Goal: Communication & Community: Answer question/provide support

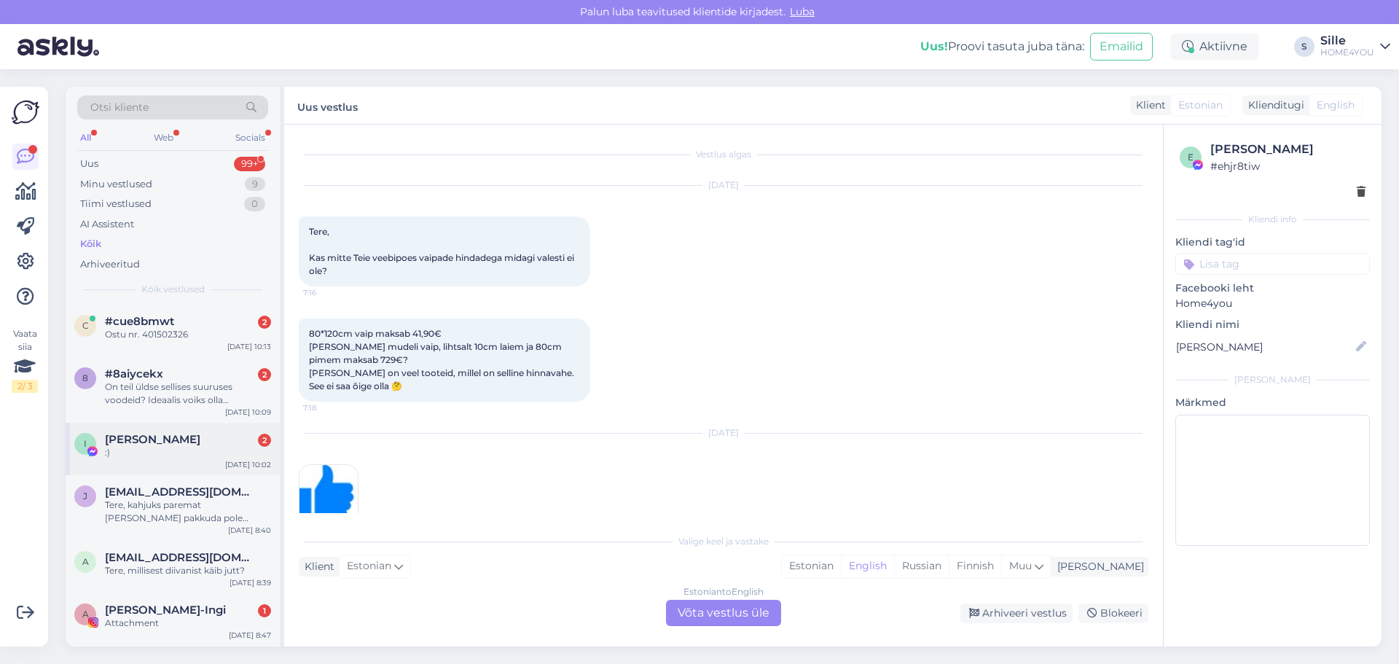
scroll to position [90, 0]
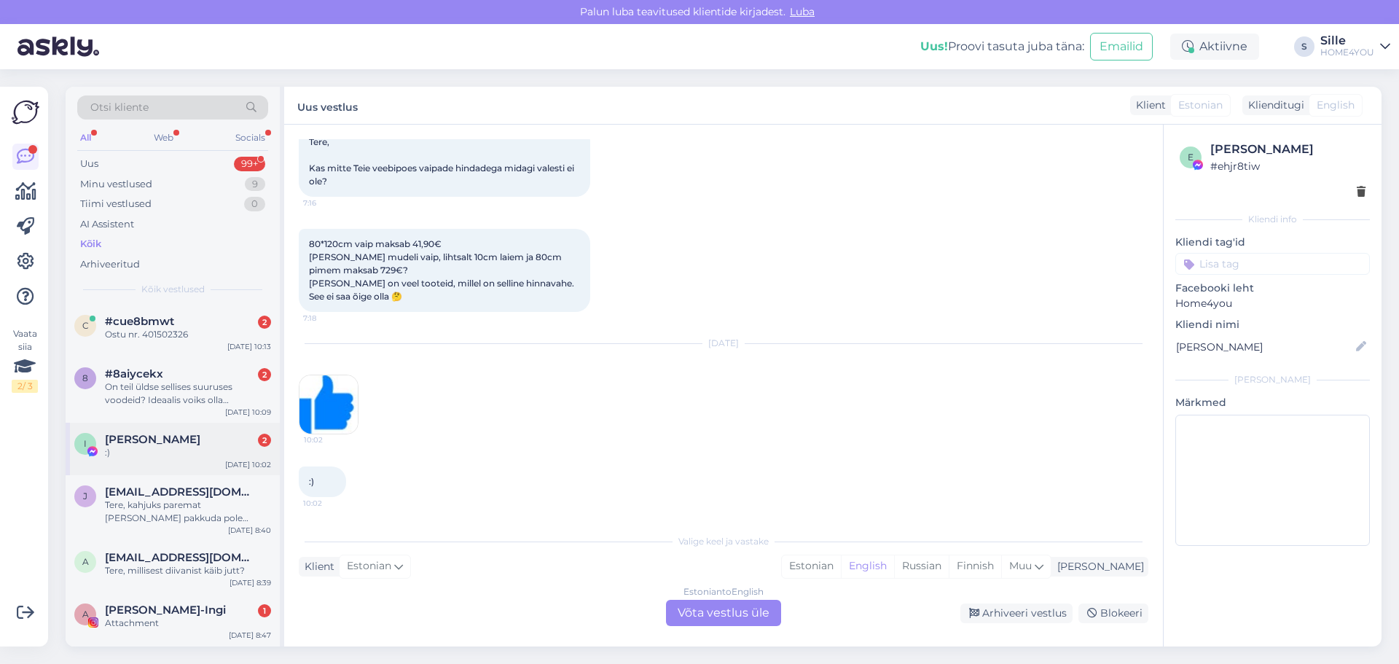
click at [148, 428] on div "I [PERSON_NAME] 2 :) [DATE] 10:02" at bounding box center [173, 448] width 214 height 52
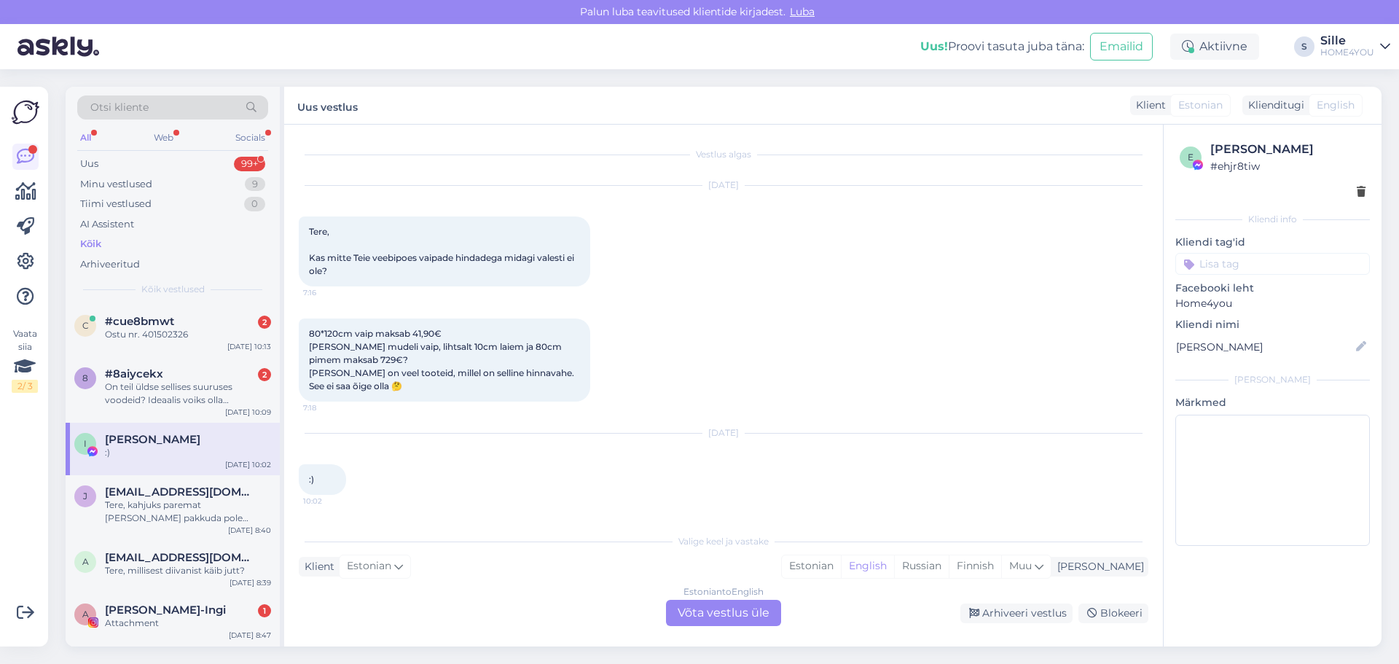
scroll to position [0, 0]
click at [157, 395] on div "On teil üldse sellises suuruses voodeid? Ideaalis voiks olla kontinentaalvoodi" at bounding box center [188, 393] width 166 height 26
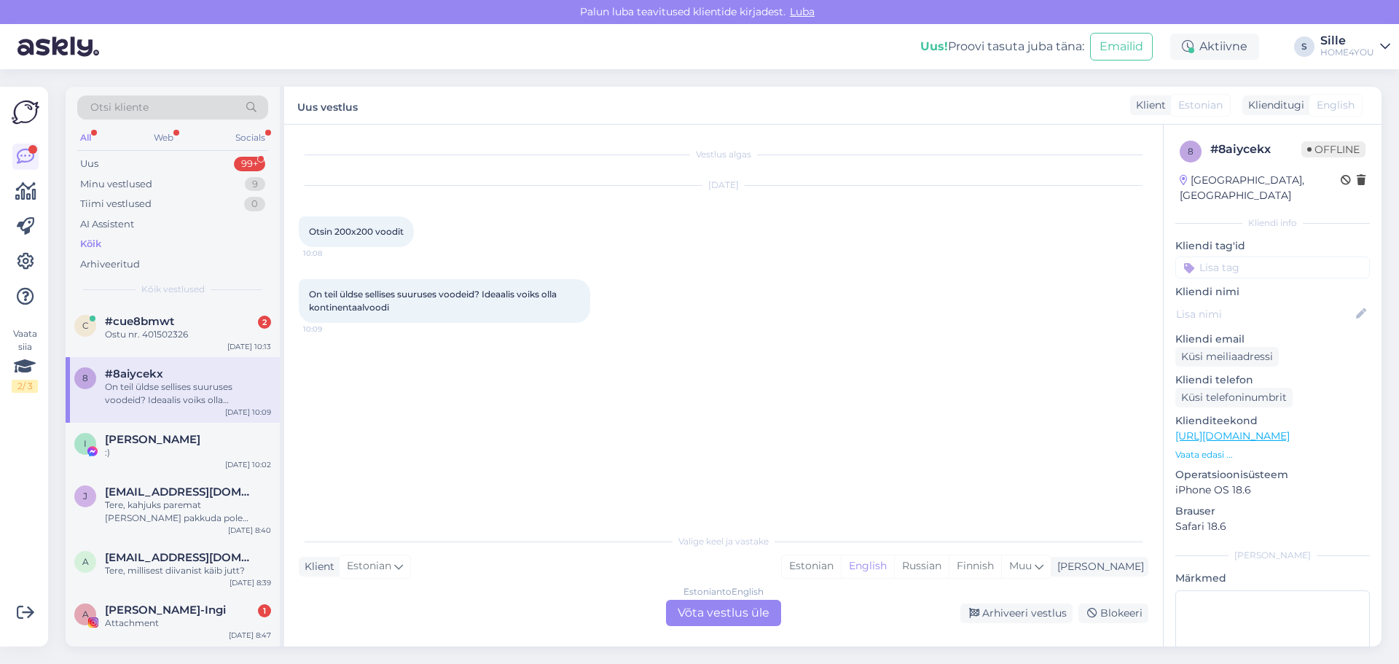
click at [720, 601] on div "Valige [PERSON_NAME] vastake Klient Estonian Mina Estonian English Russian Finn…" at bounding box center [723, 576] width 849 height 100
click at [685, 604] on div "Estonian to English Võta vestlus üle" at bounding box center [723, 613] width 115 height 26
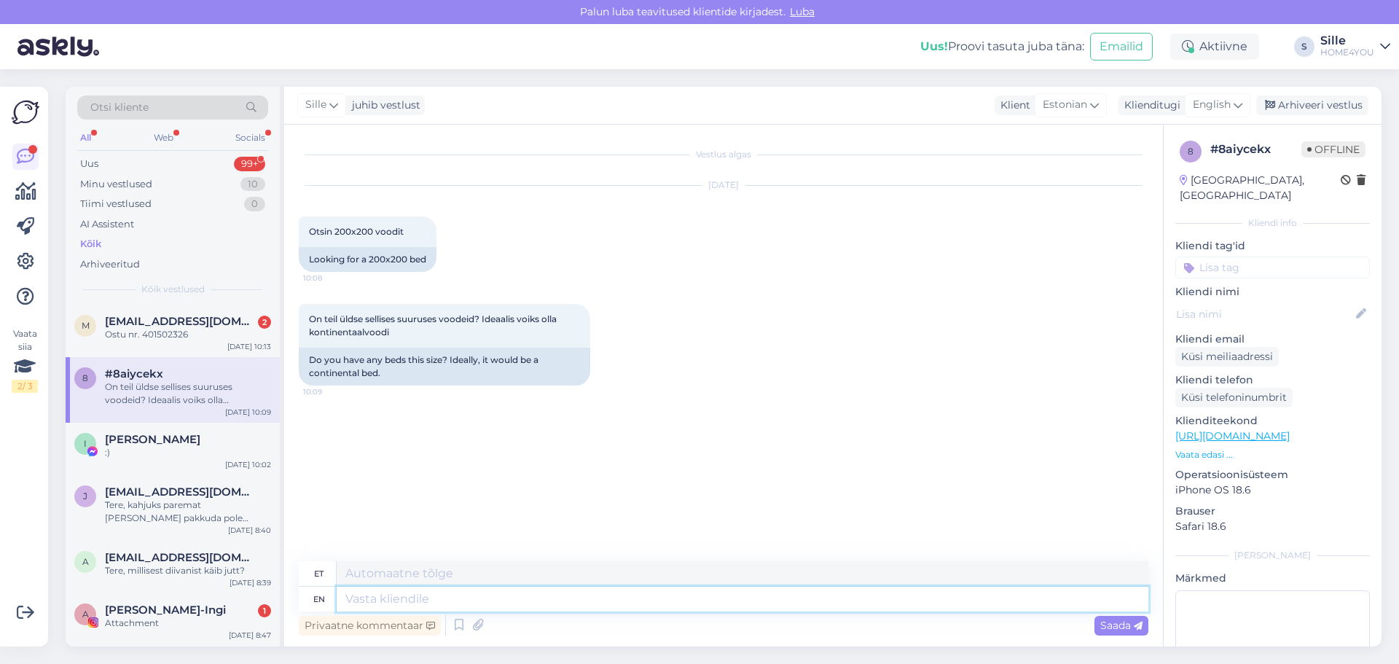
click at [551, 607] on textarea at bounding box center [742, 598] width 811 height 25
type textarea "Tere,"
type textarea "Tere, pakkuda"
type textarea "Tere, pakuda"
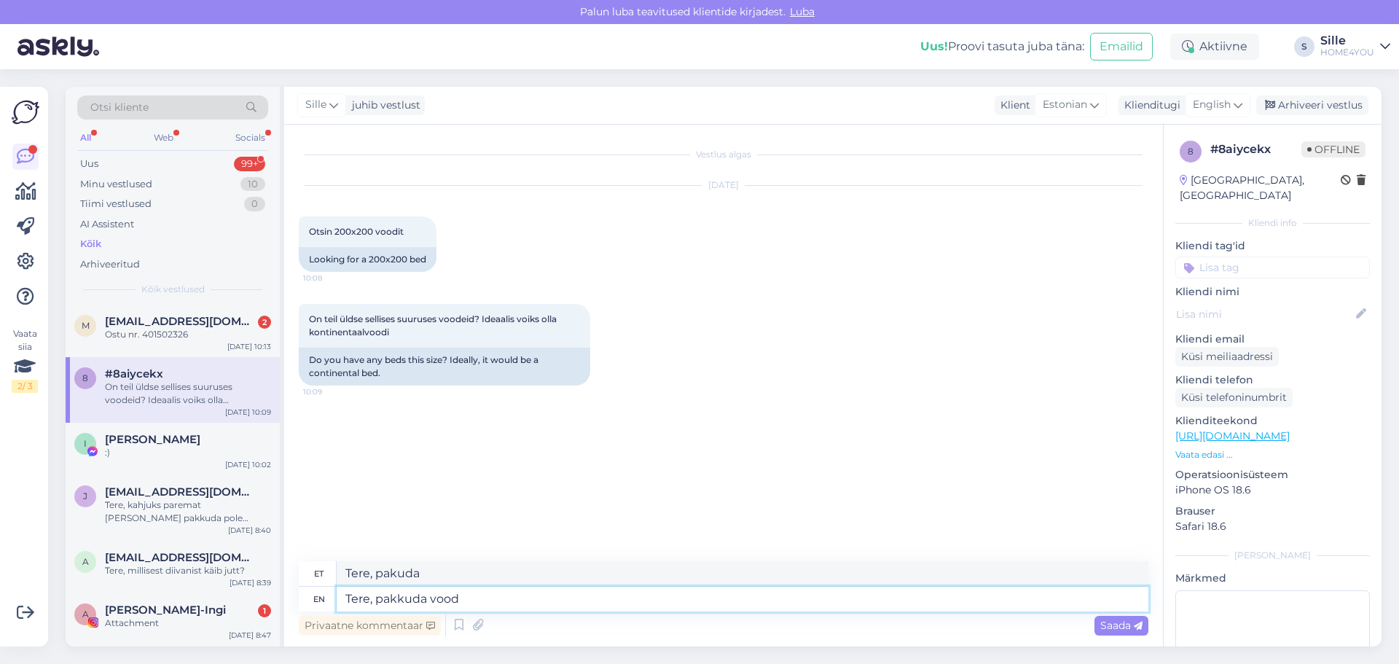
type textarea "Tere, pakkuda voodi"
type textarea "Tere, paku voodi"
type textarea "Tere, pakkuda voodit:"
type textarea "Tere, paku voodit:"
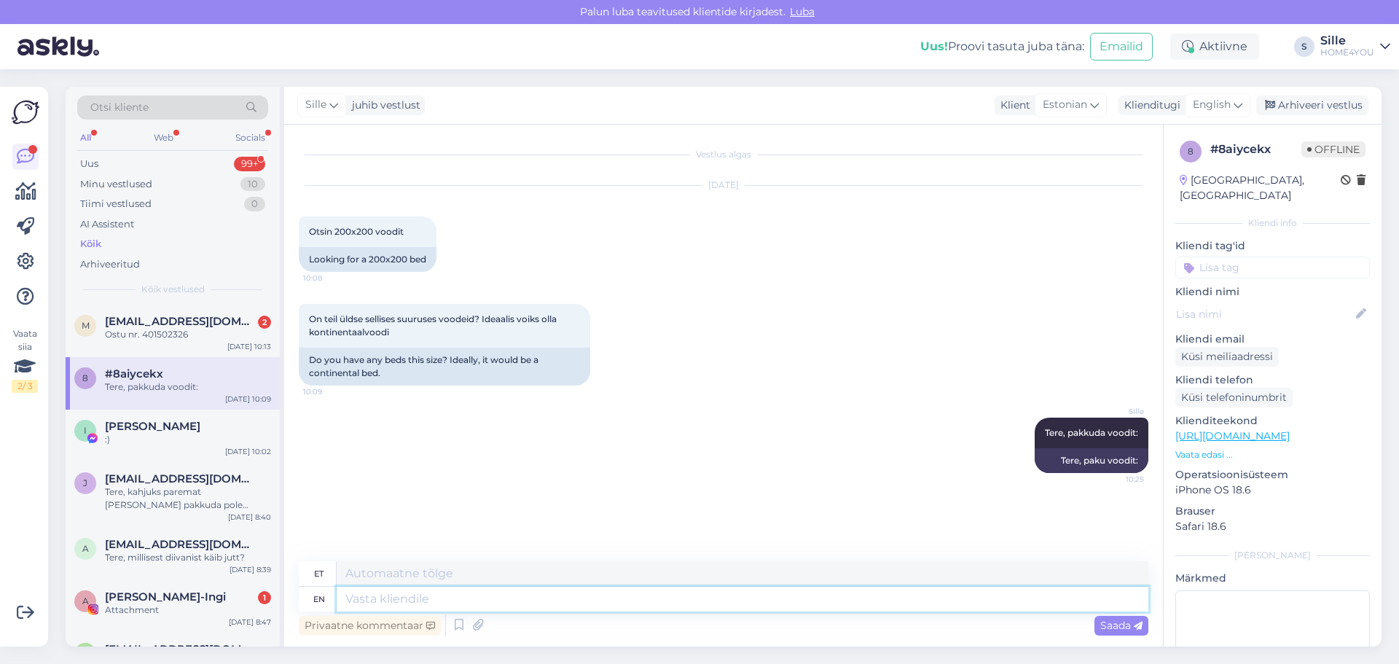
paste textarea "[URL][DOMAIN_NAME]"
type textarea "[URL][DOMAIN_NAME]"
click at [1120, 629] on span "Saada" at bounding box center [1121, 624] width 42 height 13
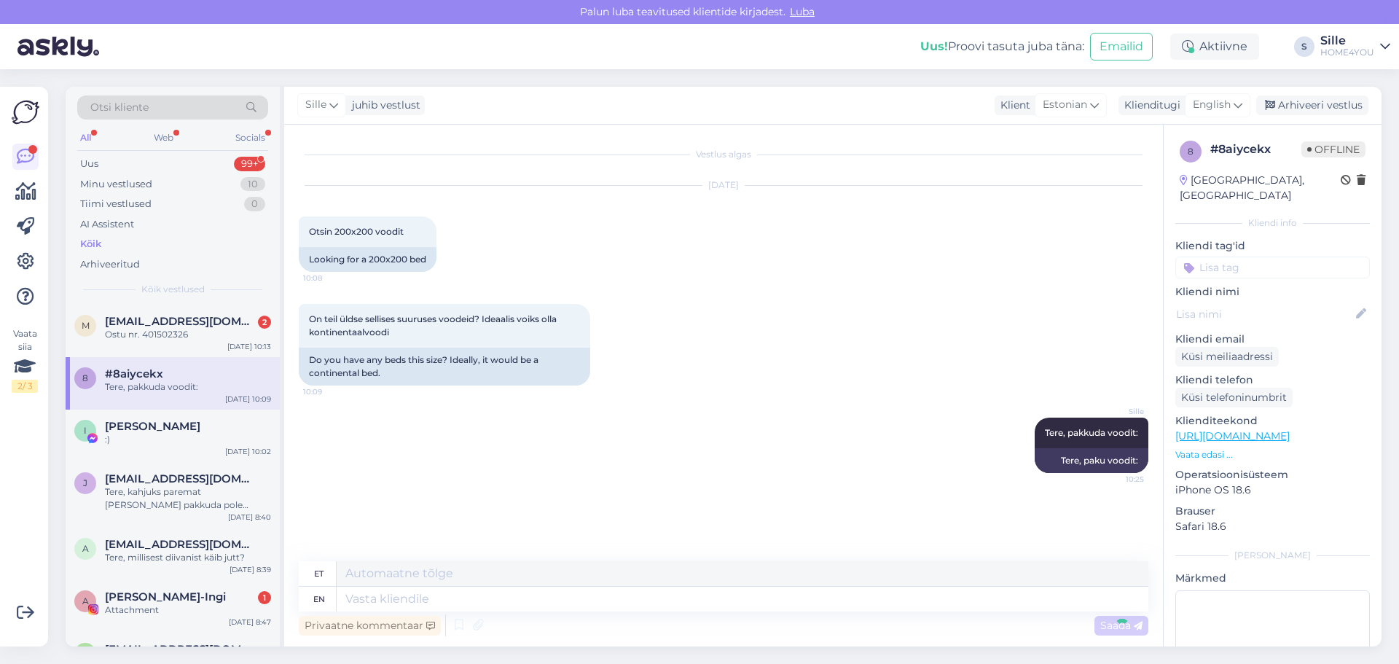
scroll to position [55, 0]
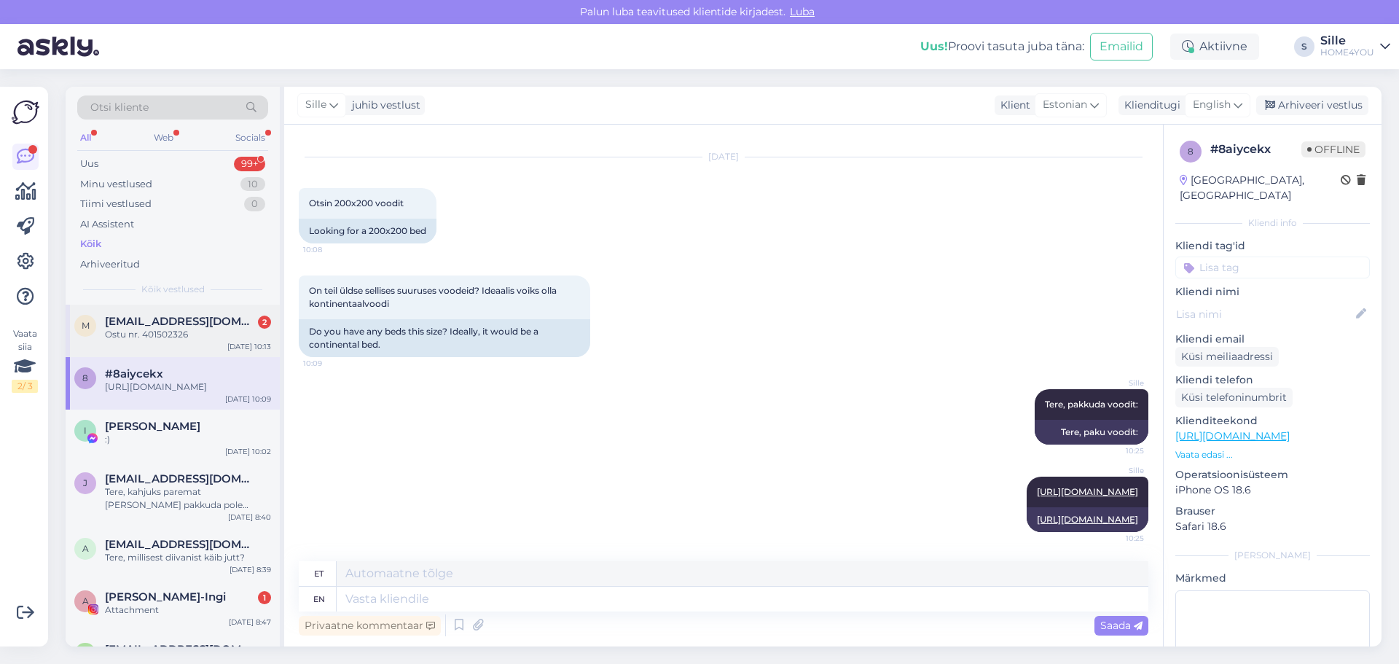
click at [162, 323] on span "[EMAIL_ADDRESS][DOMAIN_NAME]" at bounding box center [181, 321] width 152 height 13
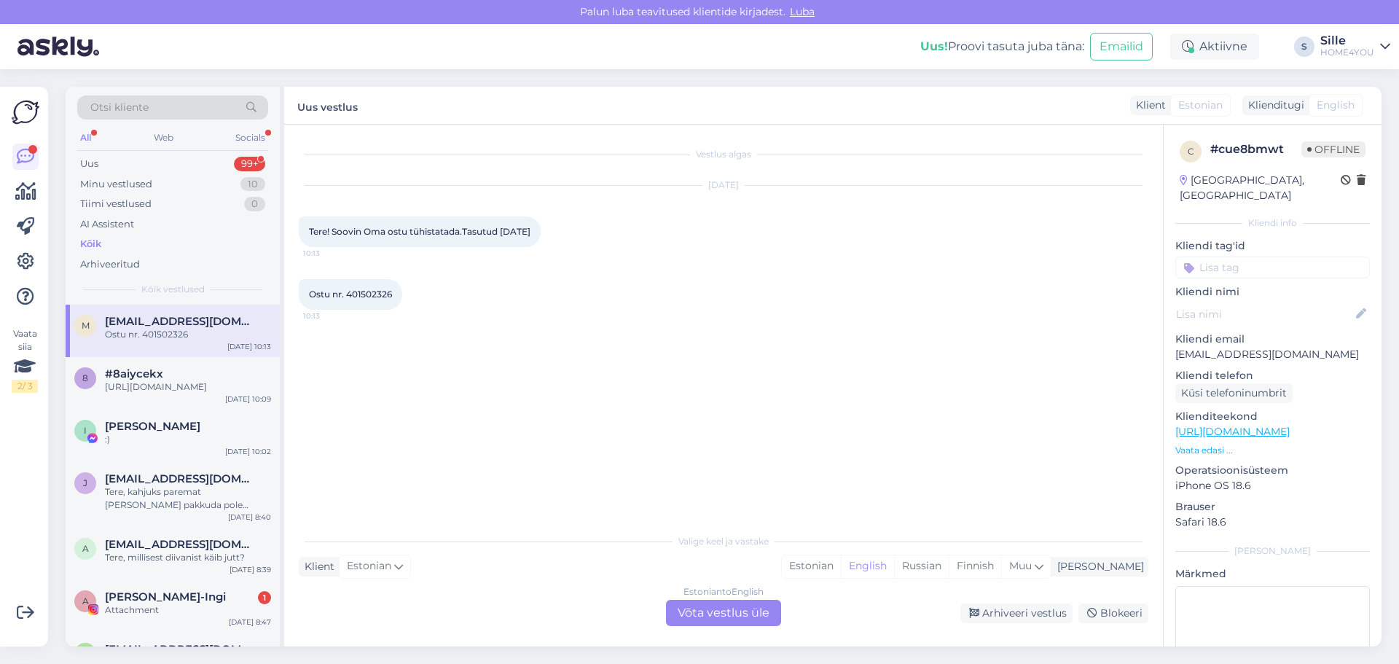
scroll to position [0, 0]
click at [574, 291] on div "Ostu nr. 401502326 10:13" at bounding box center [723, 294] width 849 height 63
click at [680, 620] on div "Estonian to English Võta vestlus üle" at bounding box center [723, 613] width 115 height 26
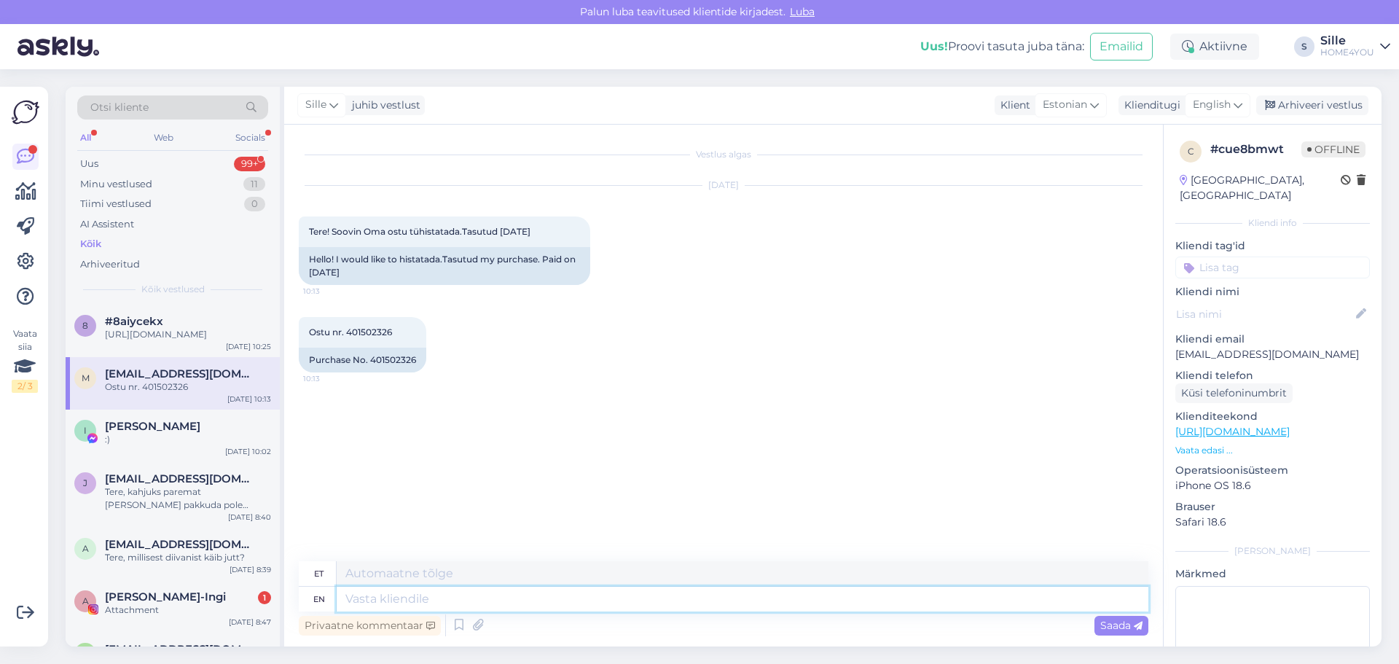
click at [556, 600] on textarea at bounding box center [742, 598] width 811 height 25
type textarea "Tere,"
type textarea "Tere"
type textarea "Tere,"
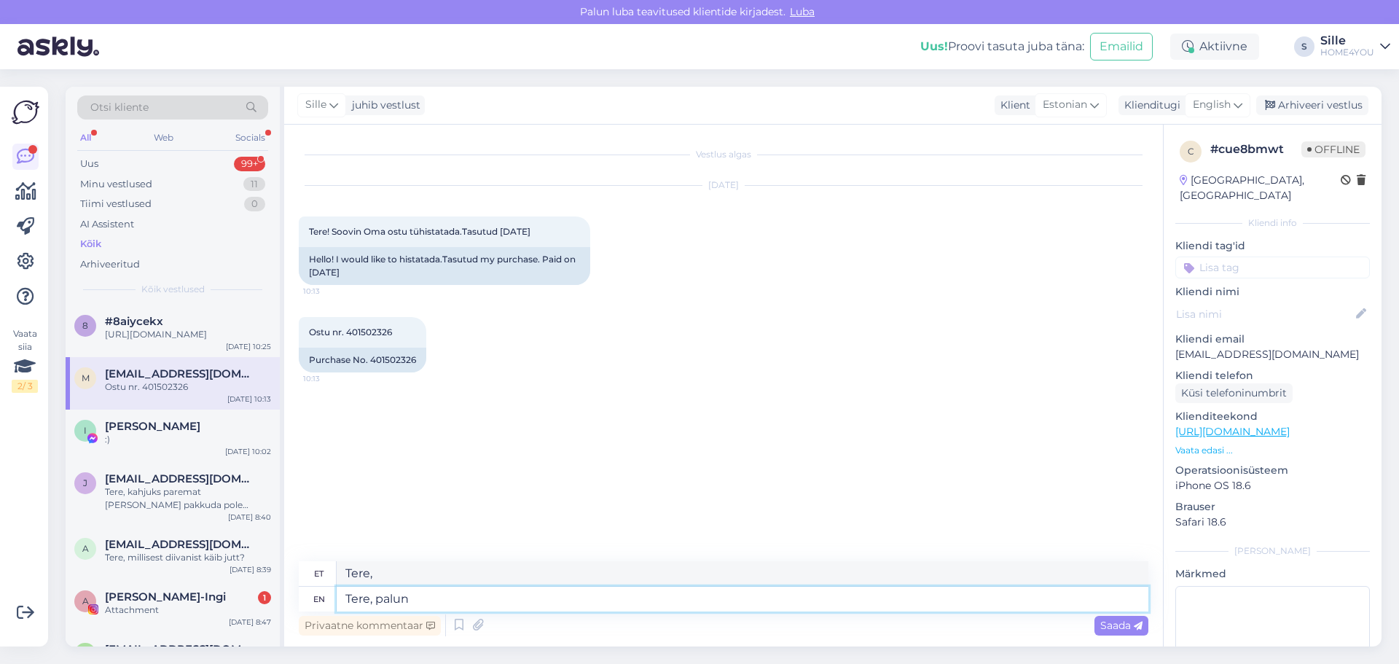
type textarea "Tere, palun"
type textarea "Tere, palun kirjutage"
type textarea "Tere, palun kirjutamine"
type textarea "Tere, palun kirjutage e-poodi"
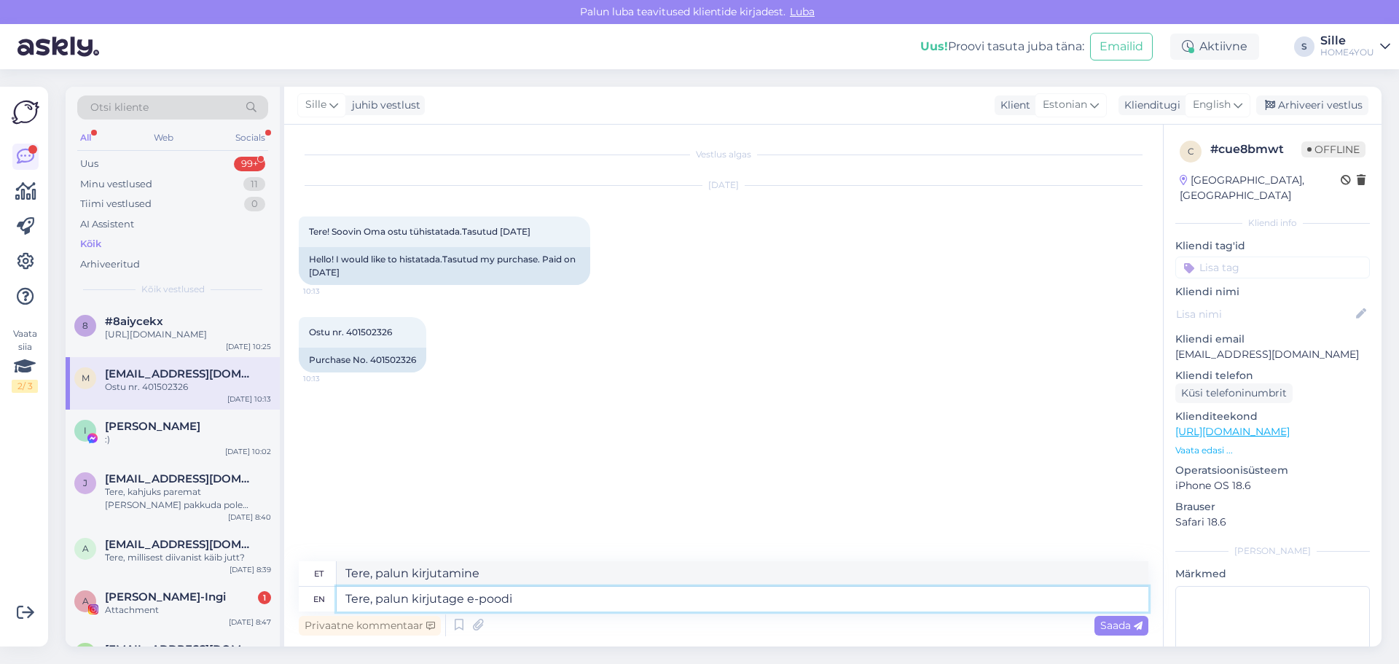
type textarea "Tere, palun kirjutage e-pood"
type textarea "Tere, palun kirjutage e-poodi,"
type textarea "Tere, palun kirjutage e-poodi, [EMAIL_ADDRESS][DOMAIN_NAME]"
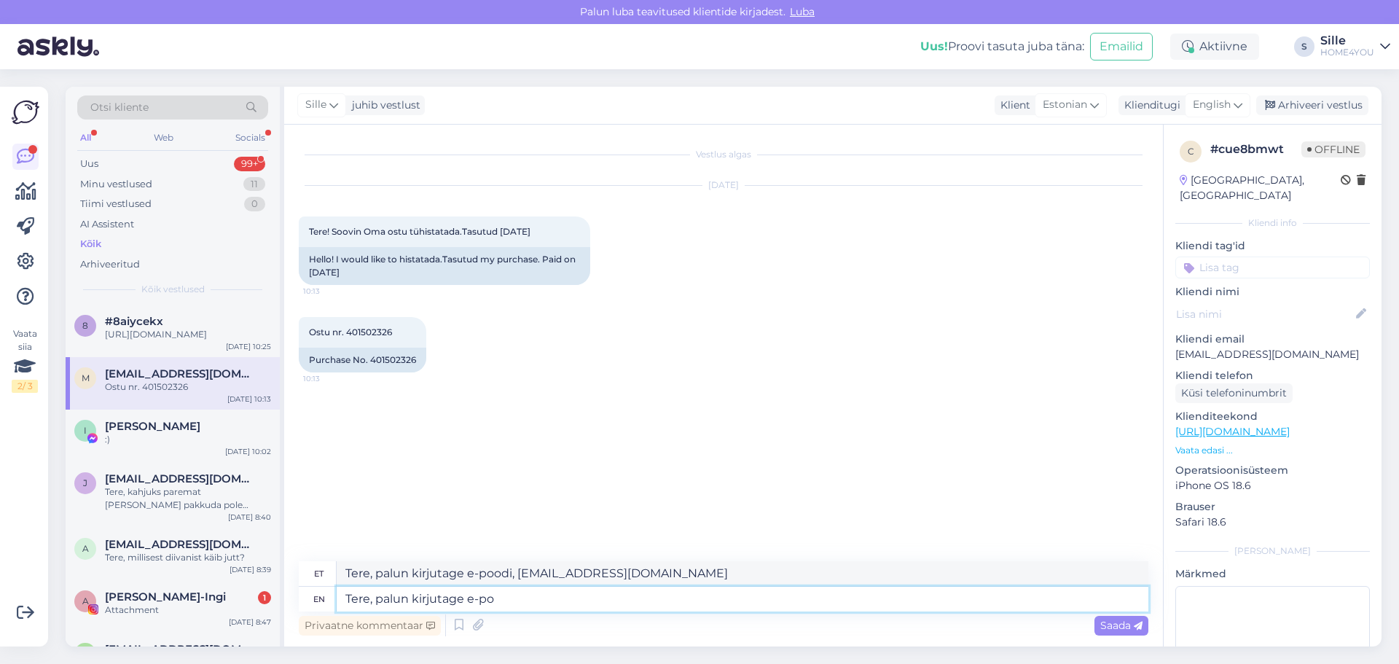
type textarea "Tere, palun kirjutage e-p"
type textarea "Tere, palun kirjutage e-poodi,"
type textarea "Tere, palun kirjutag"
type textarea "Tere, palun kirjuta"
click at [377, 331] on span "Ostu nr. 401502326" at bounding box center [350, 331] width 83 height 11
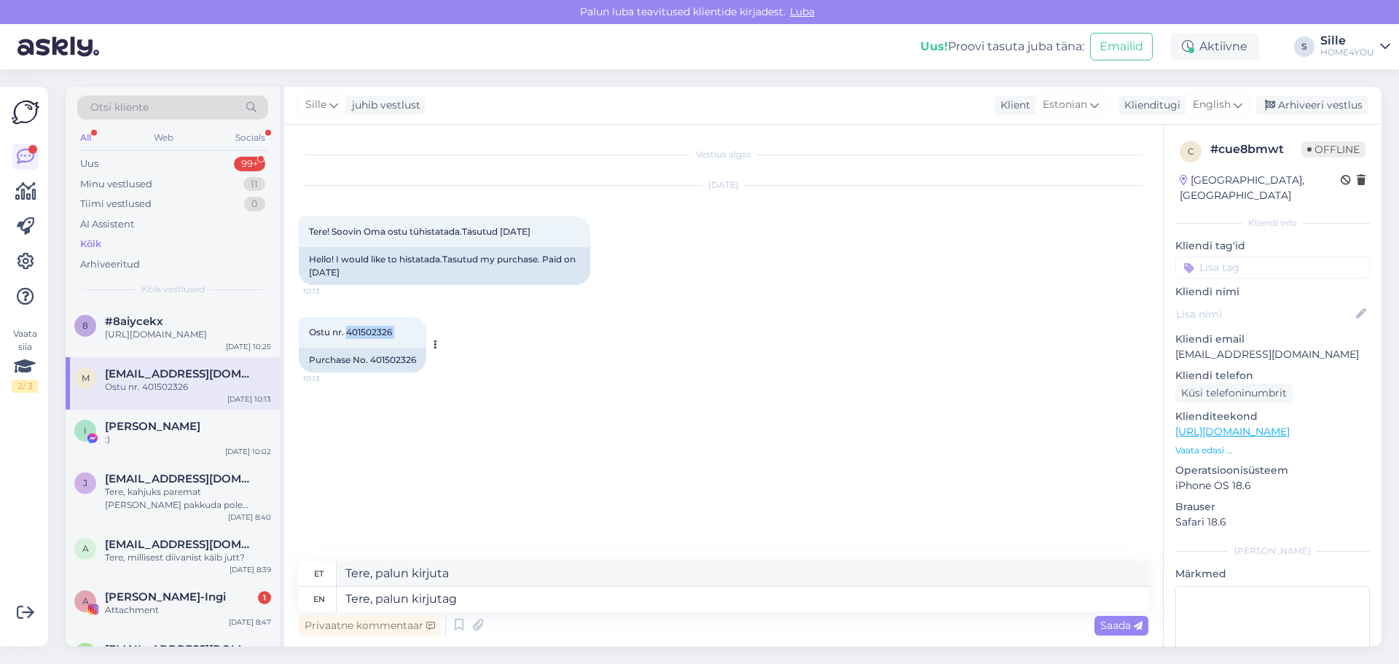
click at [377, 331] on span "Ostu nr. 401502326" at bounding box center [350, 331] width 83 height 11
copy div "401502326 10:13"
click at [561, 608] on textarea "Tere, palun kirjutag" at bounding box center [742, 598] width 811 height 25
type textarea "Tere, palun kirjutage"
type textarea "Tere, palun kirjutamine"
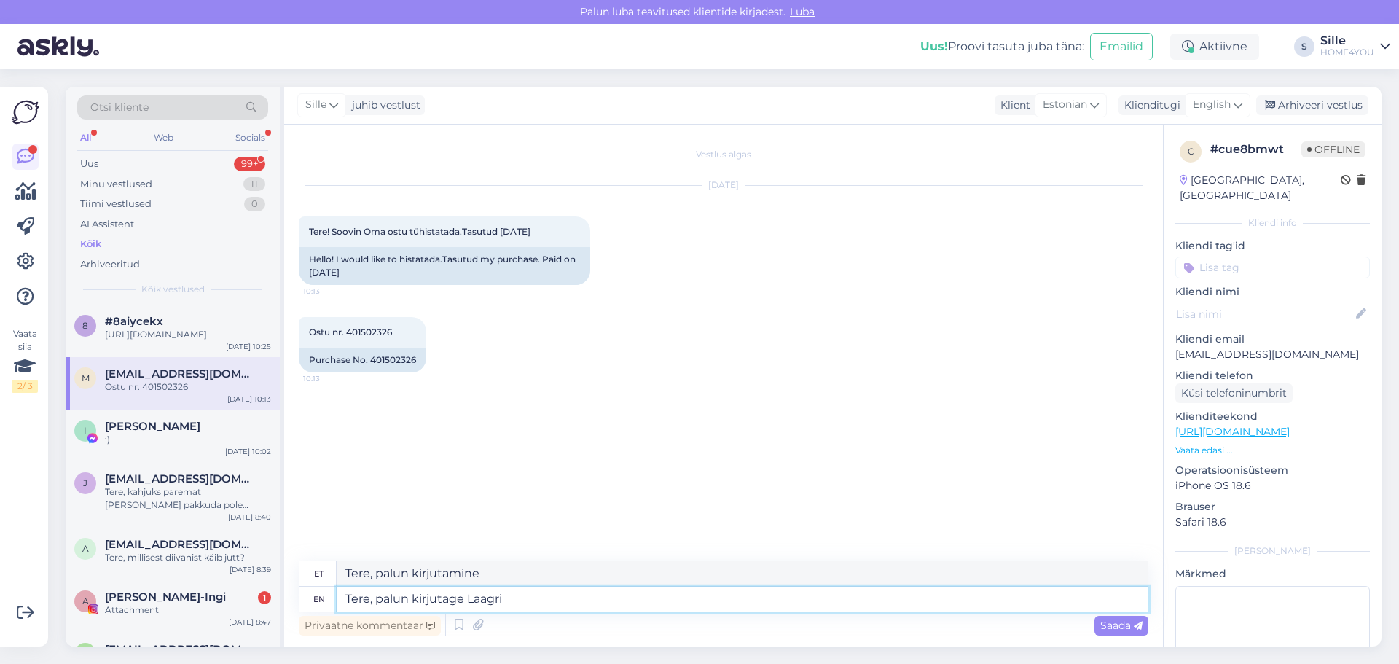
type textarea "Tere, palun kirjutage Laagri k"
type textarea "Tere, palun kirjutage Laagris"
type textarea "Tere, palun kirjutage Laagri kuaplusele,"
type textarea "Tere, palun kirjutage Laagri kuaplusele, laag"
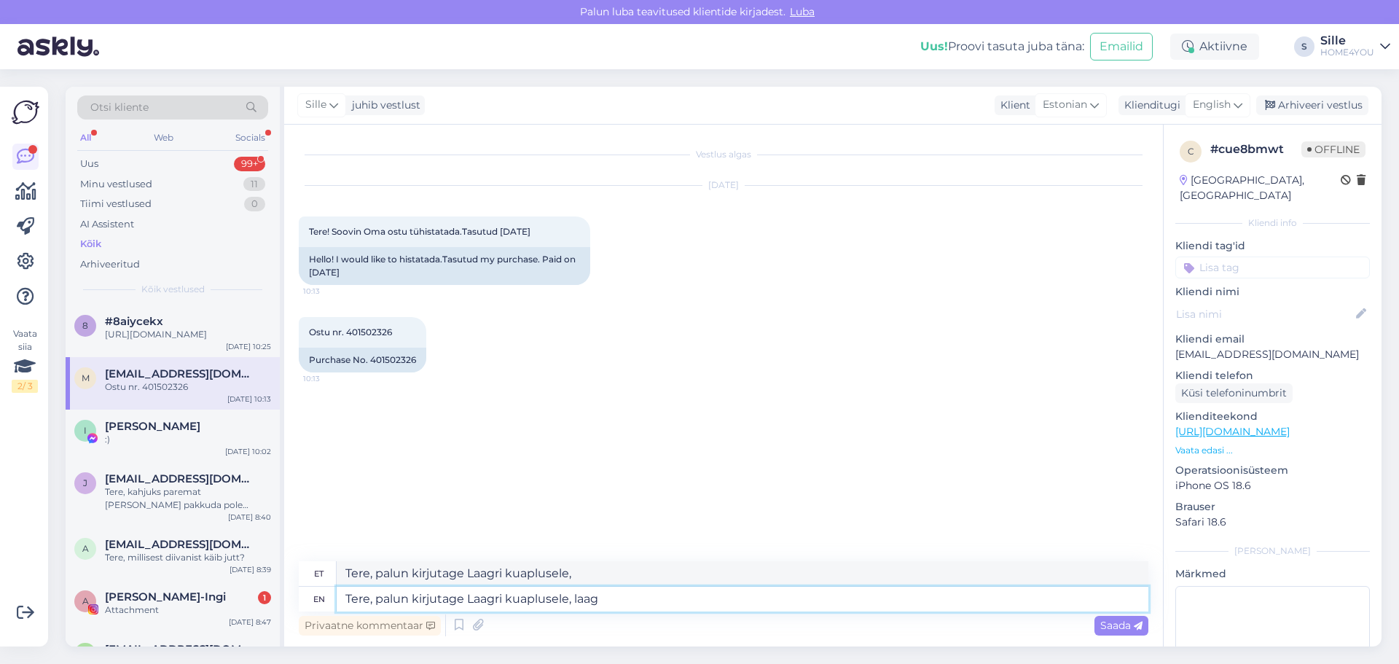
type textarea "Tere, palun kirjutage Laagri kuaplusele, laa"
type textarea "Tere, palun kirjutage Laagri kuaplusele, laagri"
type textarea "Tere, palun kirjutage Laagri kuaplusele, [EMAIL_ADDRESS][DOMAIN_NAME]"
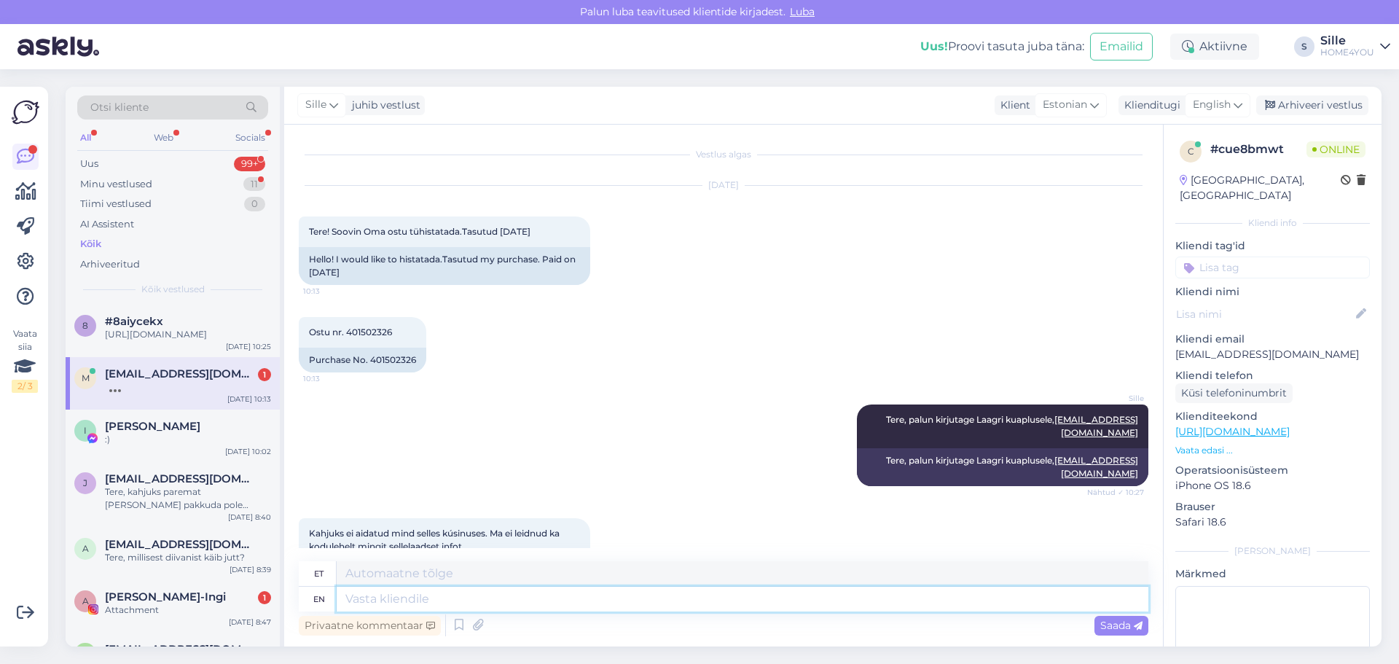
scroll to position [42, 0]
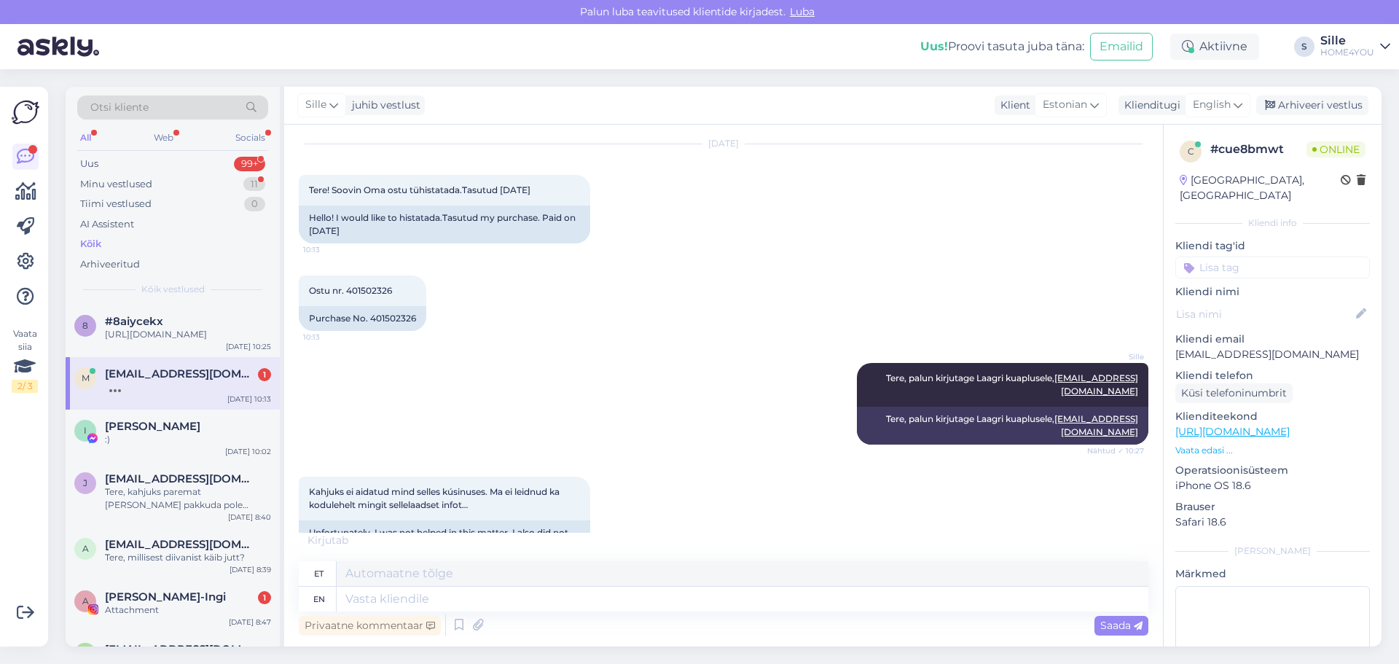
click at [173, 393] on div at bounding box center [188, 386] width 166 height 13
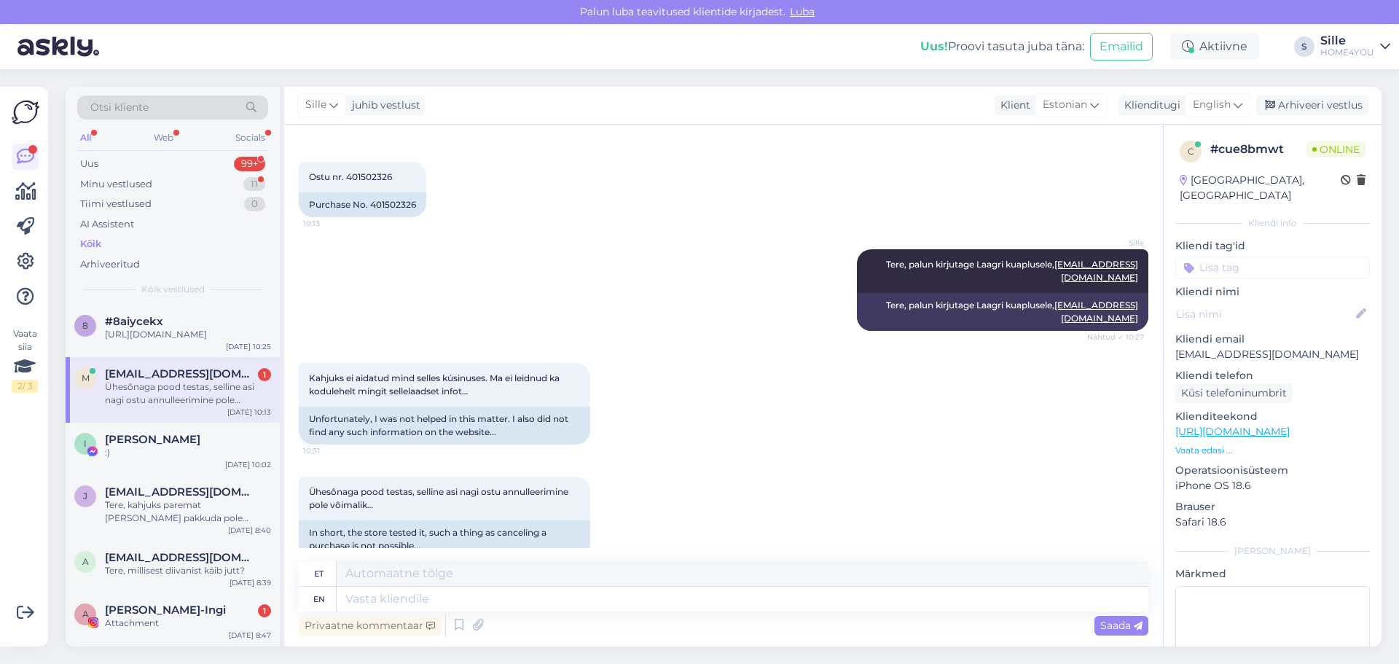
scroll to position [170, 0]
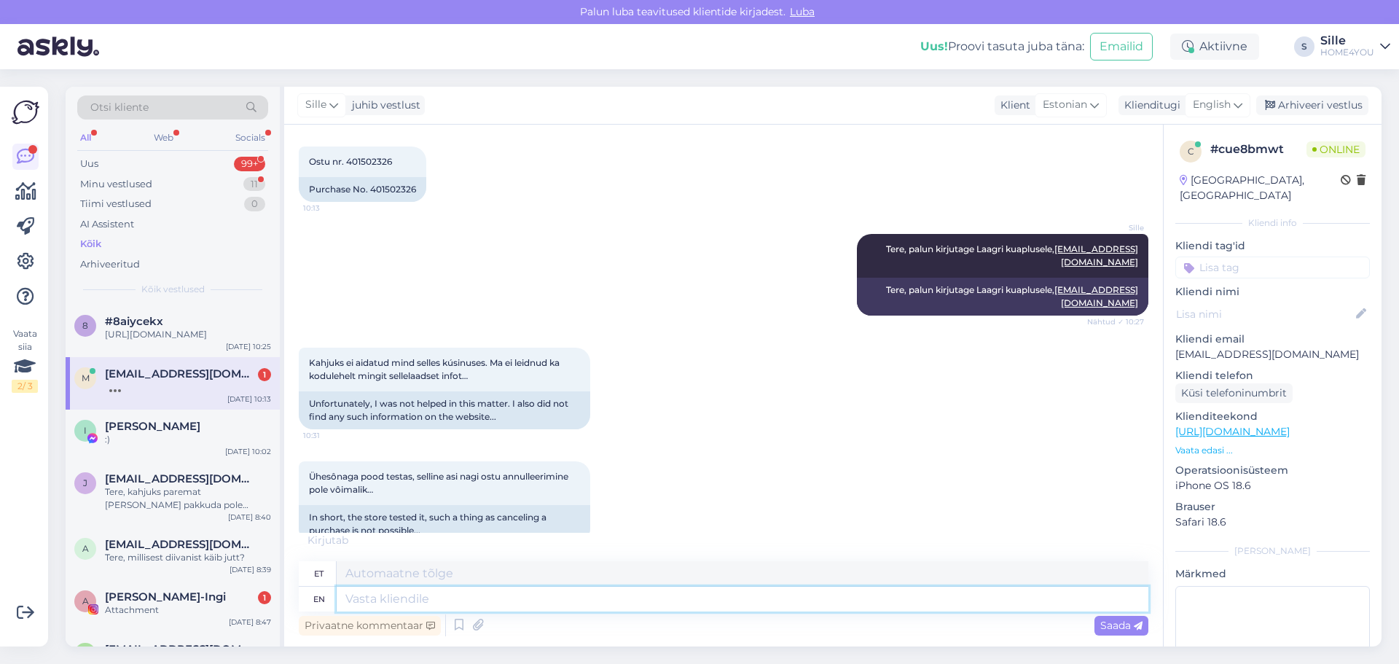
click at [587, 594] on textarea at bounding box center [742, 598] width 811 height 25
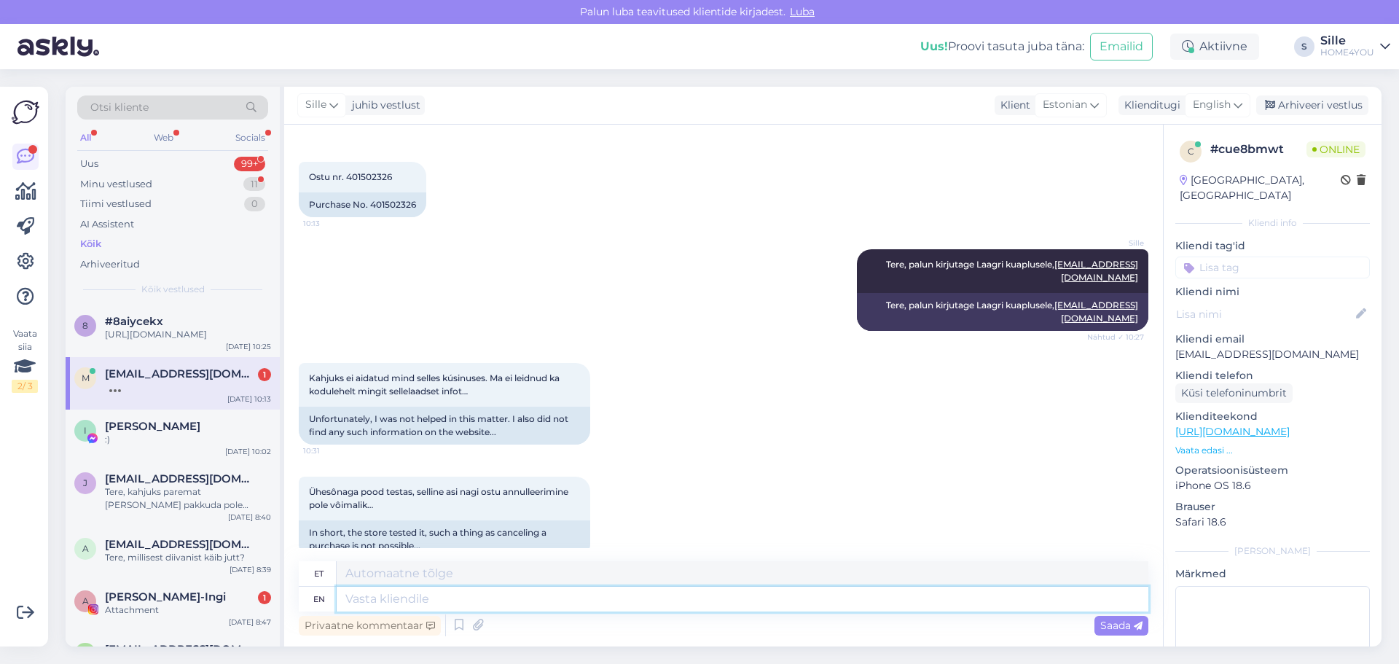
click at [730, 603] on textarea at bounding box center [742, 598] width 811 height 25
type textarea "Kas"
type textarea "Kas Teil o"
type textarea "Kas Teil"
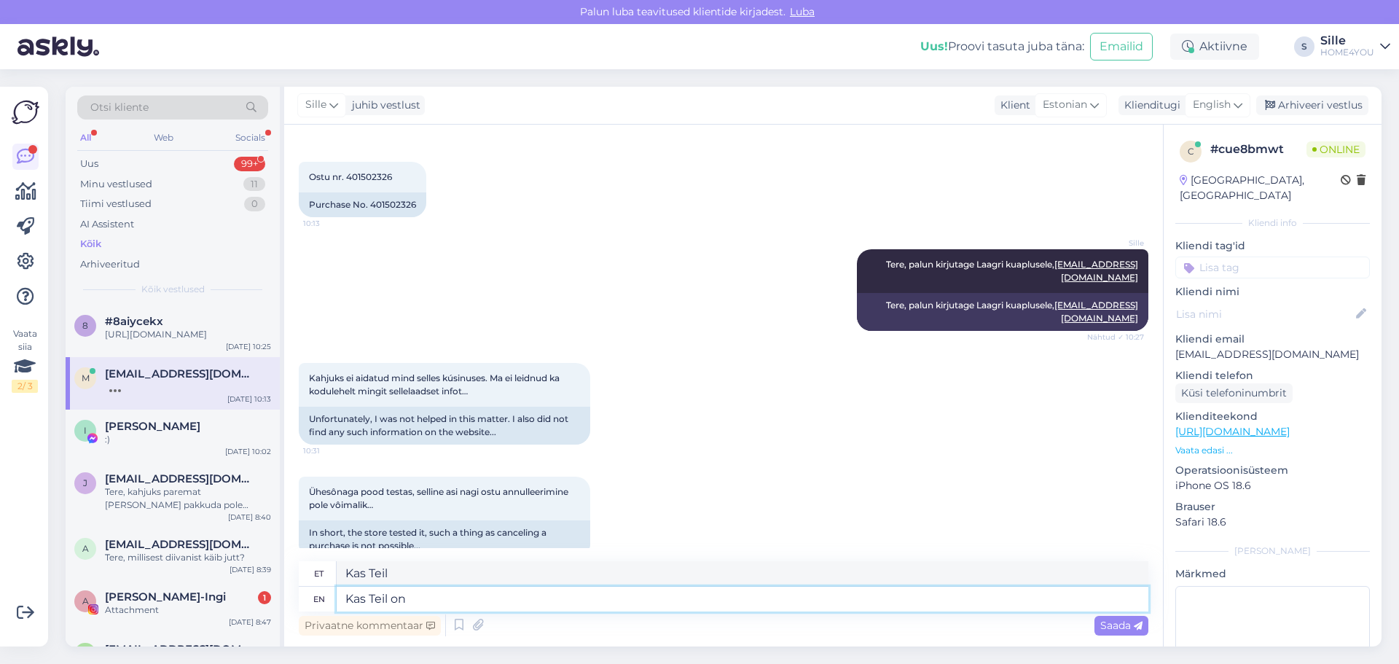
type textarea "Kas Teil on k"
type textarea "Kas Teil on"
type textarea "Kas Teil on [PERSON_NAME] k"
type textarea "Kas Teil on [PERSON_NAME]"
type textarea "Kas Teil on [PERSON_NAME] [PERSON_NAME]?"
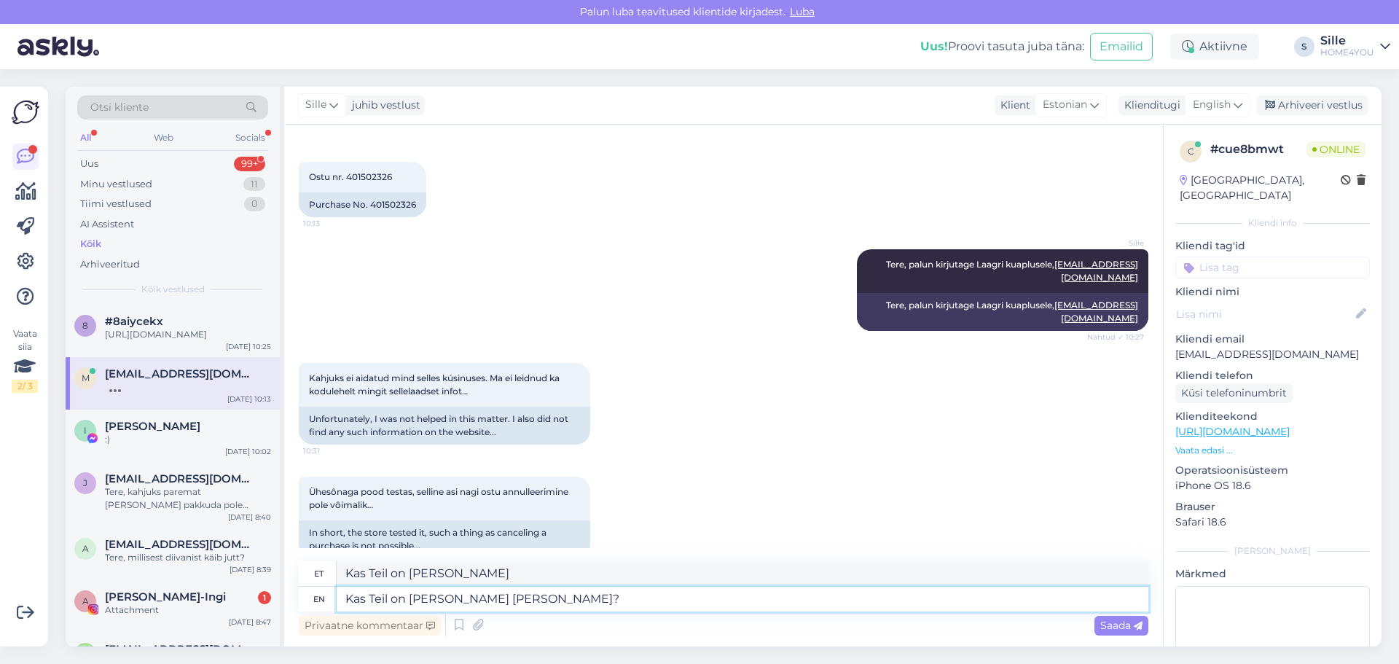
type textarea "Kas Teil on [PERSON_NAME] [PERSON_NAME]?"
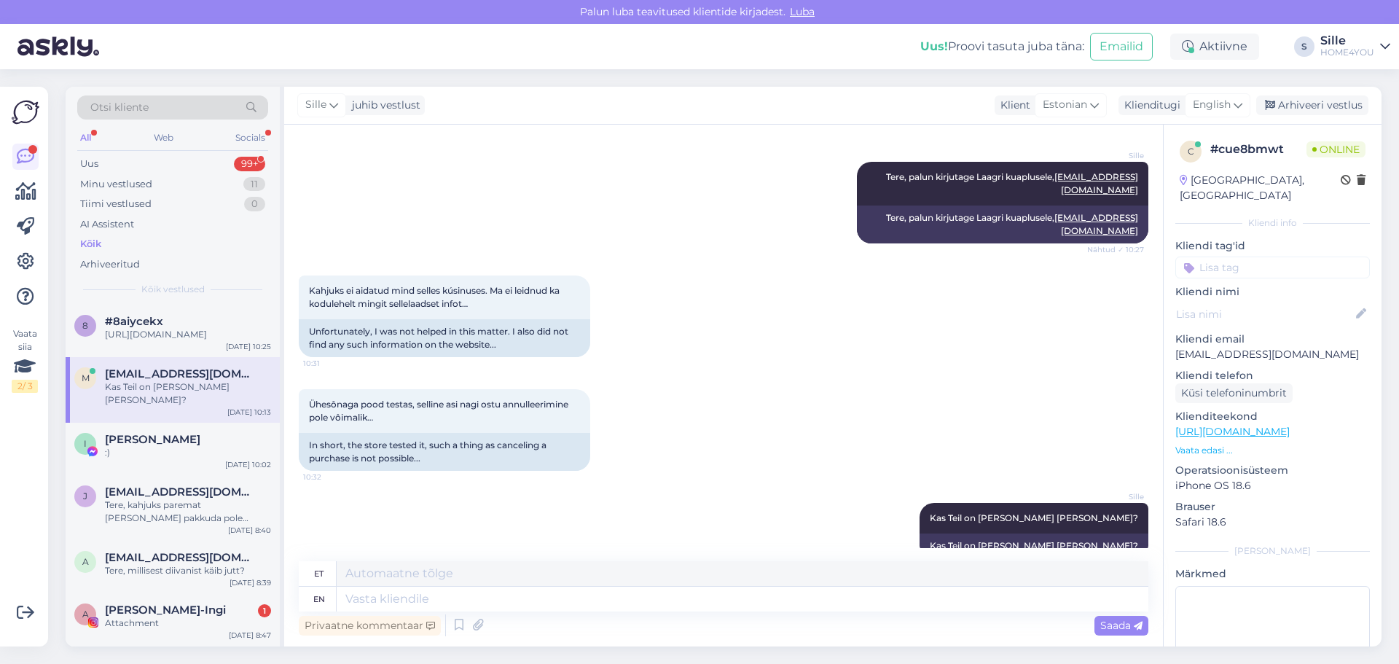
scroll to position [330, 0]
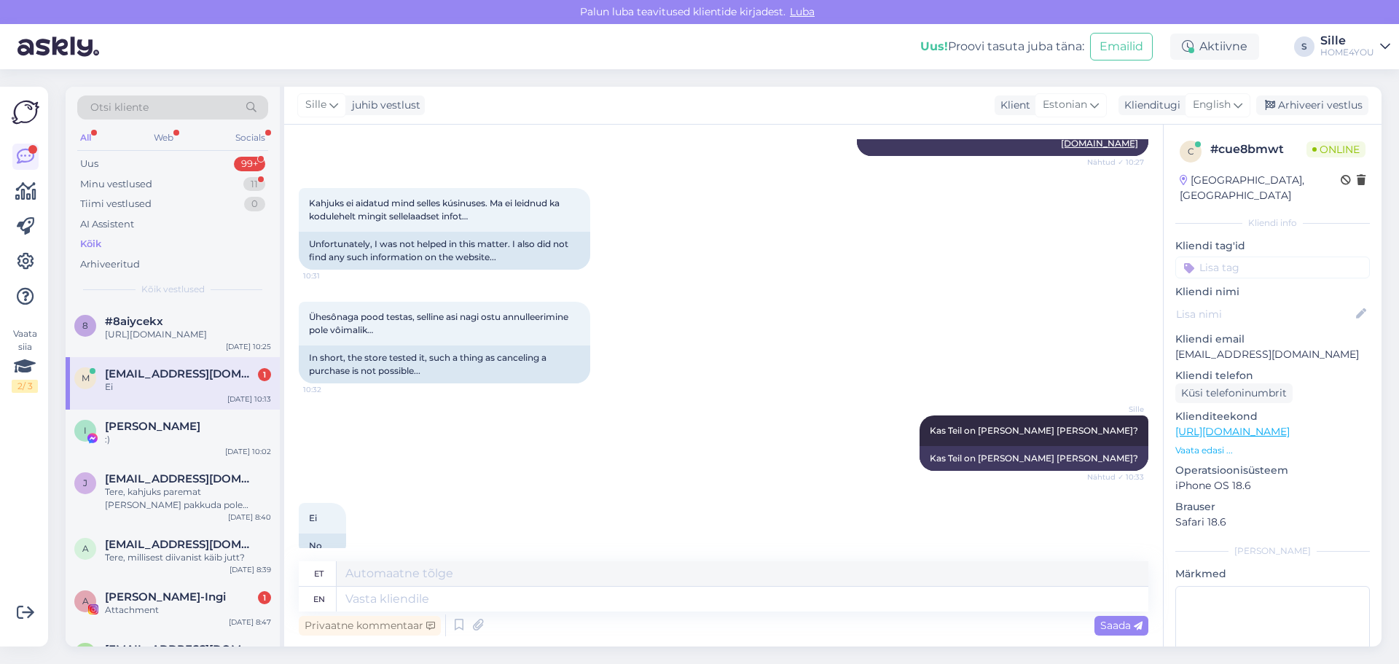
click at [760, 621] on div "Privaatne kommentaar Saada" at bounding box center [723, 625] width 849 height 28
click at [753, 607] on textarea at bounding box center [742, 598] width 811 height 25
type textarea "Kas"
type textarea "Kas seda rääkisite ka kaupluseg"
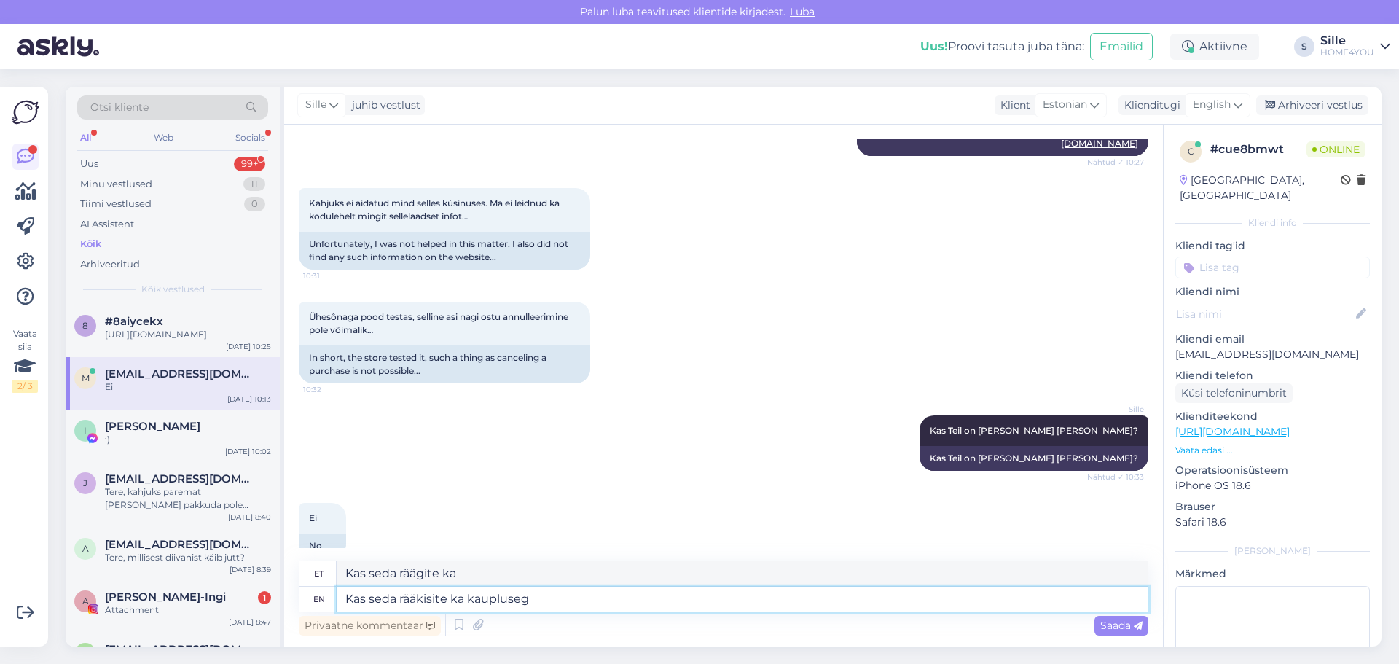
type textarea "Kas seda räägitakse"
type textarea "Kas seda rääkisite ka kauplusega"
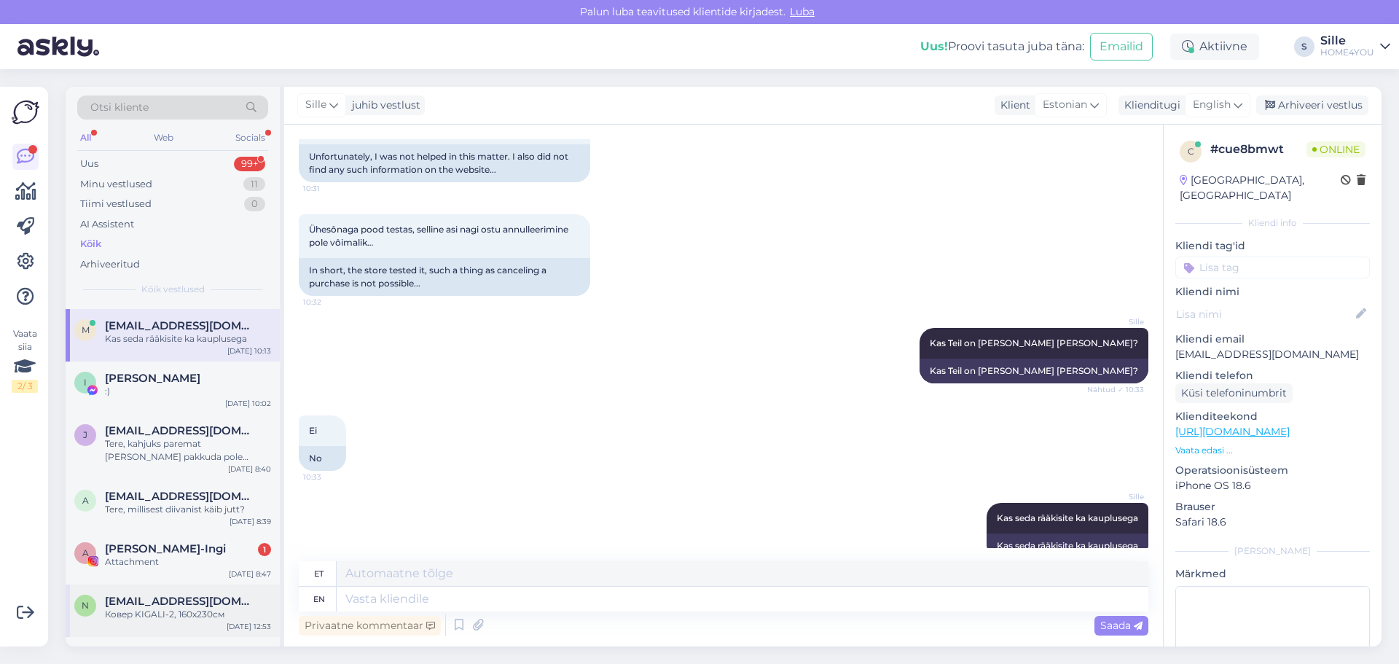
scroll to position [146, 0]
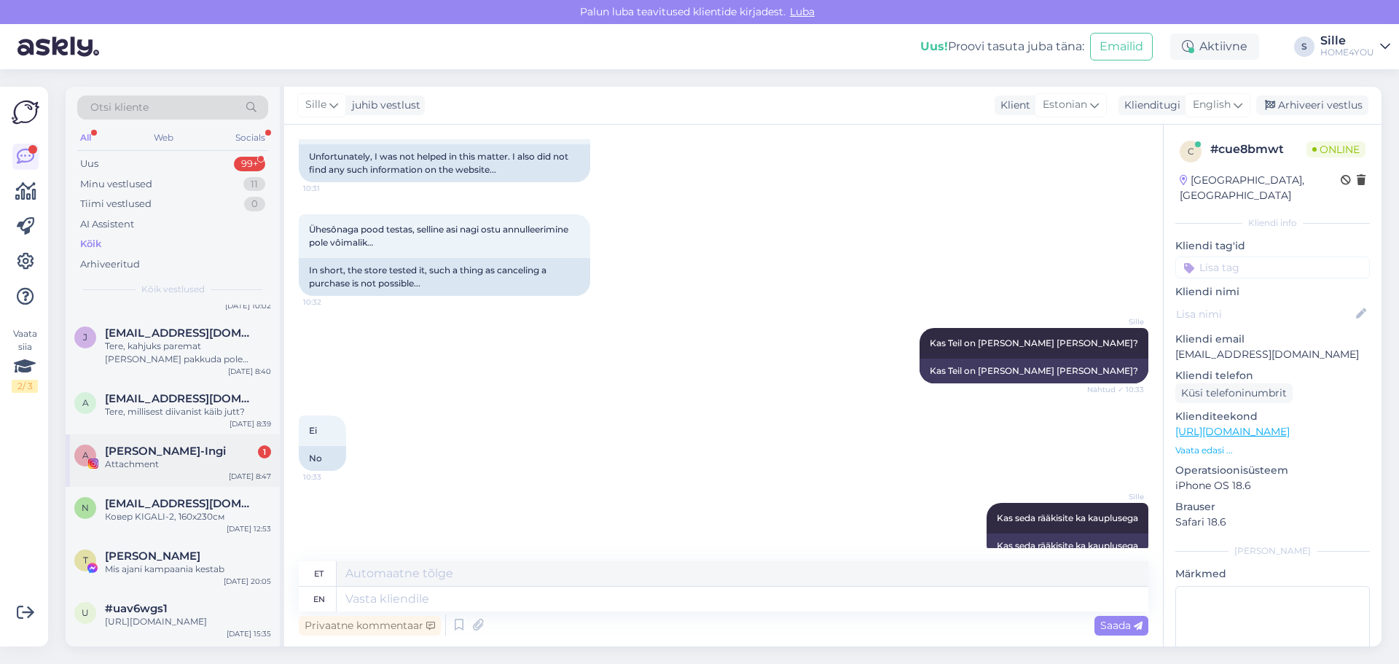
click at [196, 471] on div "Attachment" at bounding box center [188, 463] width 166 height 13
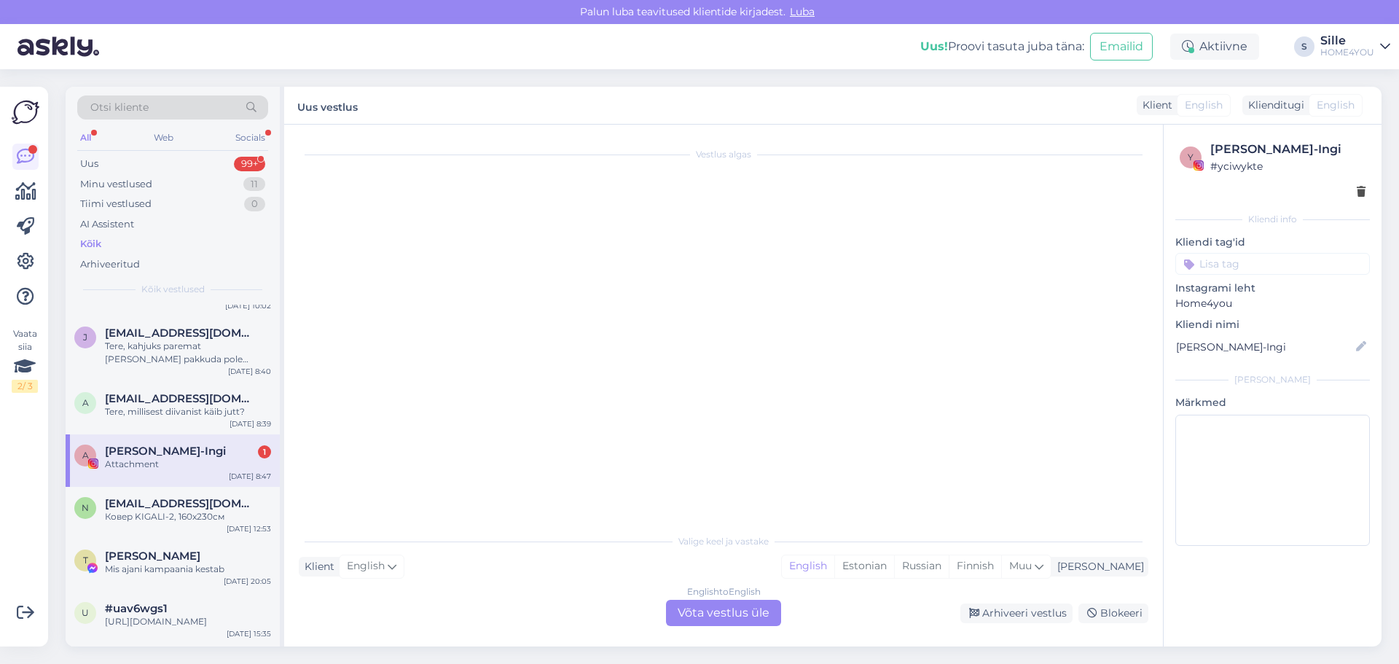
scroll to position [0, 0]
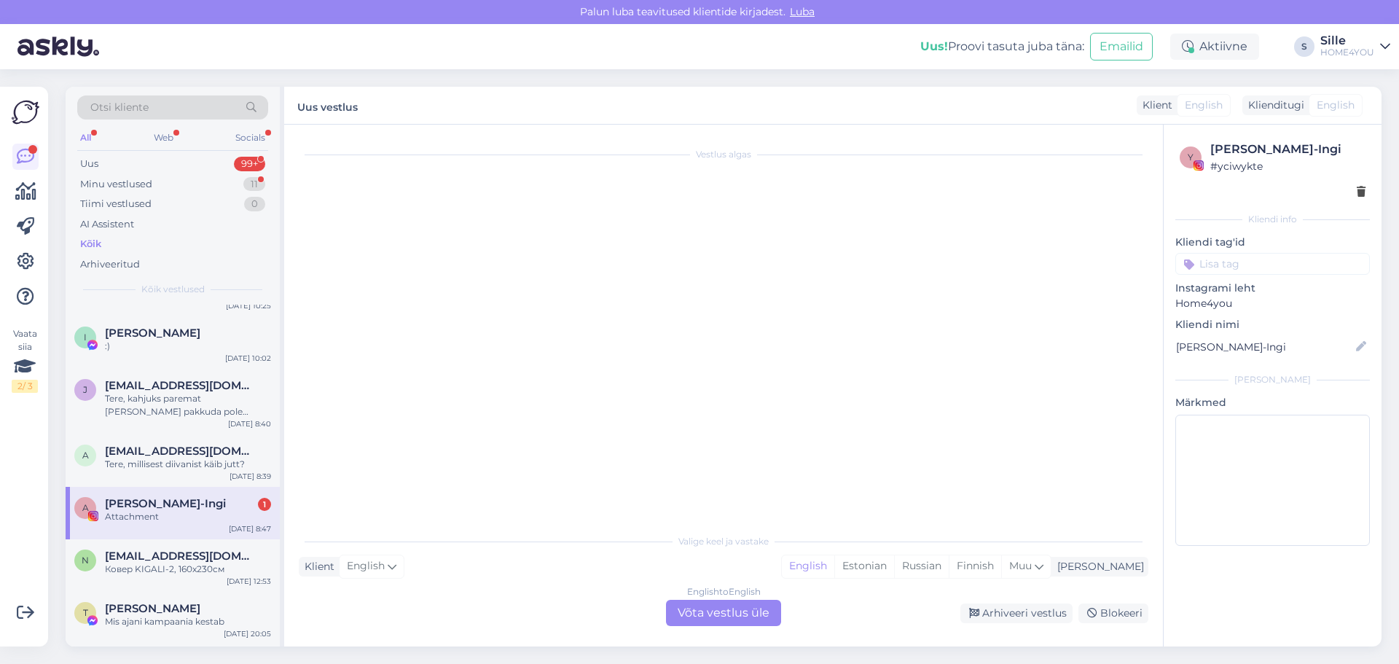
click at [152, 510] on span "[PERSON_NAME]-Ingi" at bounding box center [165, 503] width 121 height 13
click at [167, 457] on span "[EMAIL_ADDRESS][DOMAIN_NAME]" at bounding box center [181, 450] width 152 height 13
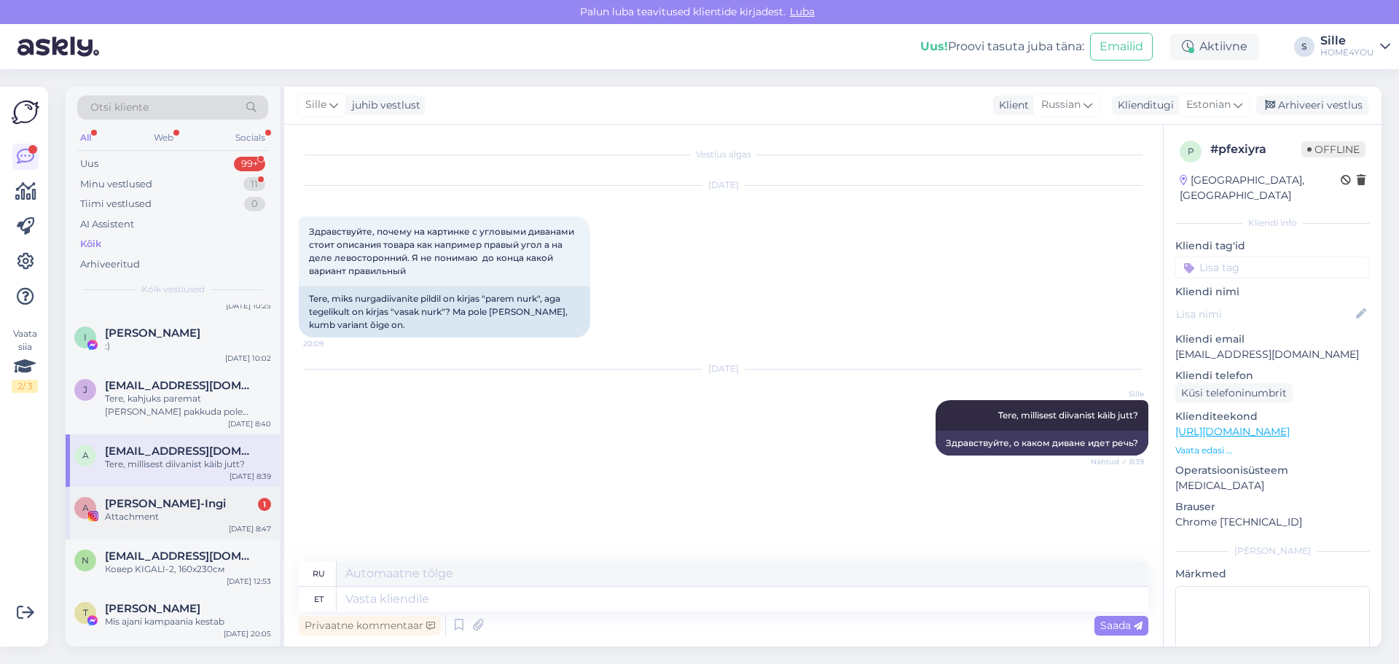
click at [175, 523] on div "Attachment" at bounding box center [188, 516] width 166 height 13
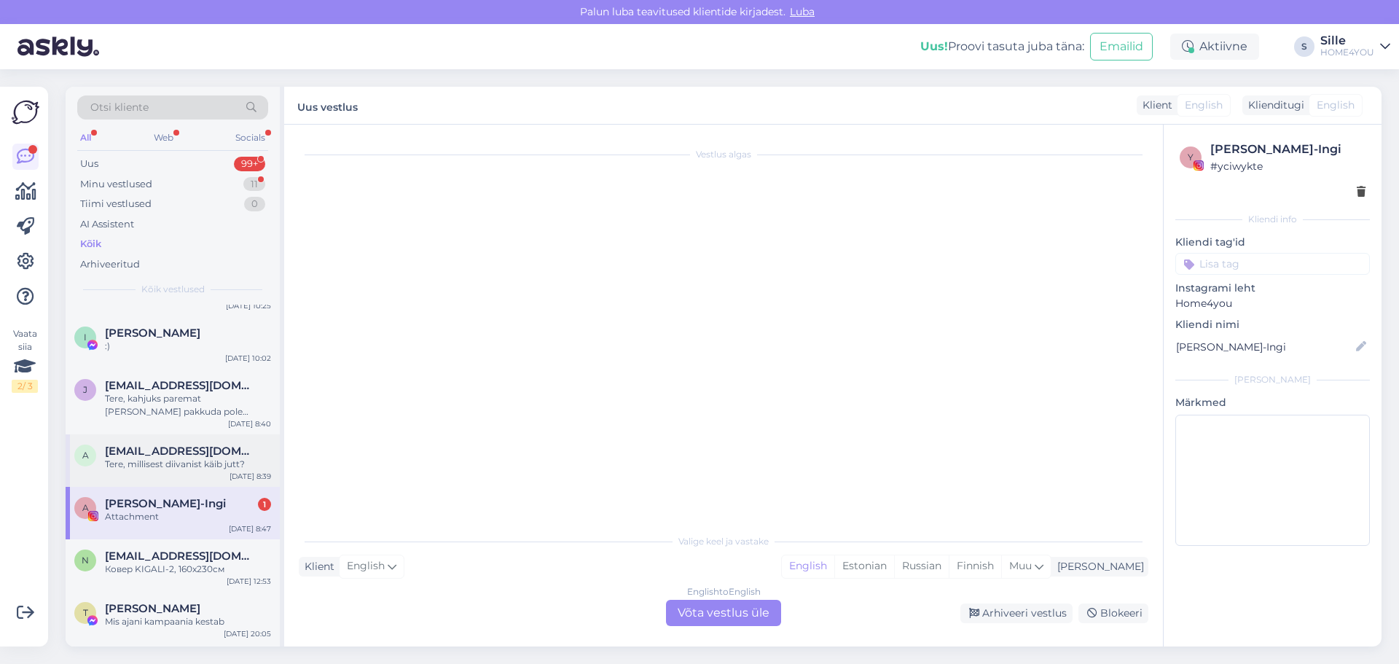
click at [183, 457] on span "[EMAIL_ADDRESS][DOMAIN_NAME]" at bounding box center [181, 450] width 152 height 13
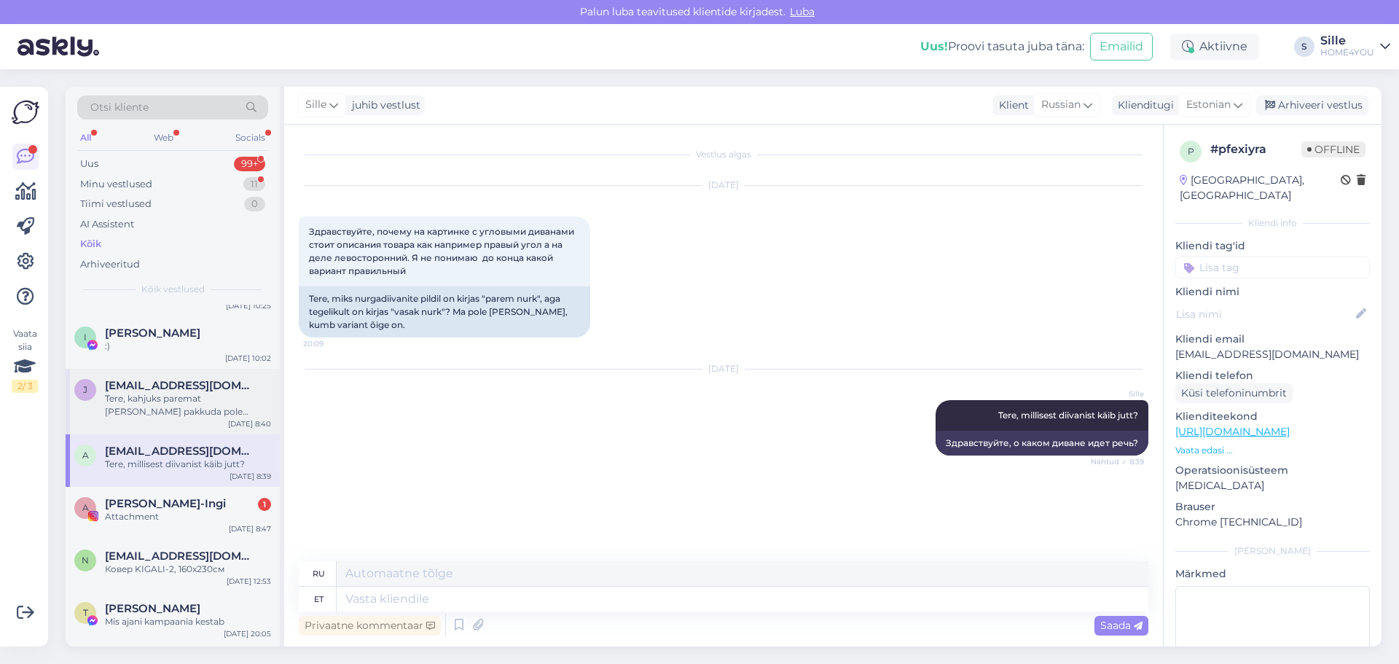
click at [160, 418] on div "Tere, kahjuks paremat [PERSON_NAME] pakkuda pole võimalik." at bounding box center [188, 405] width 166 height 26
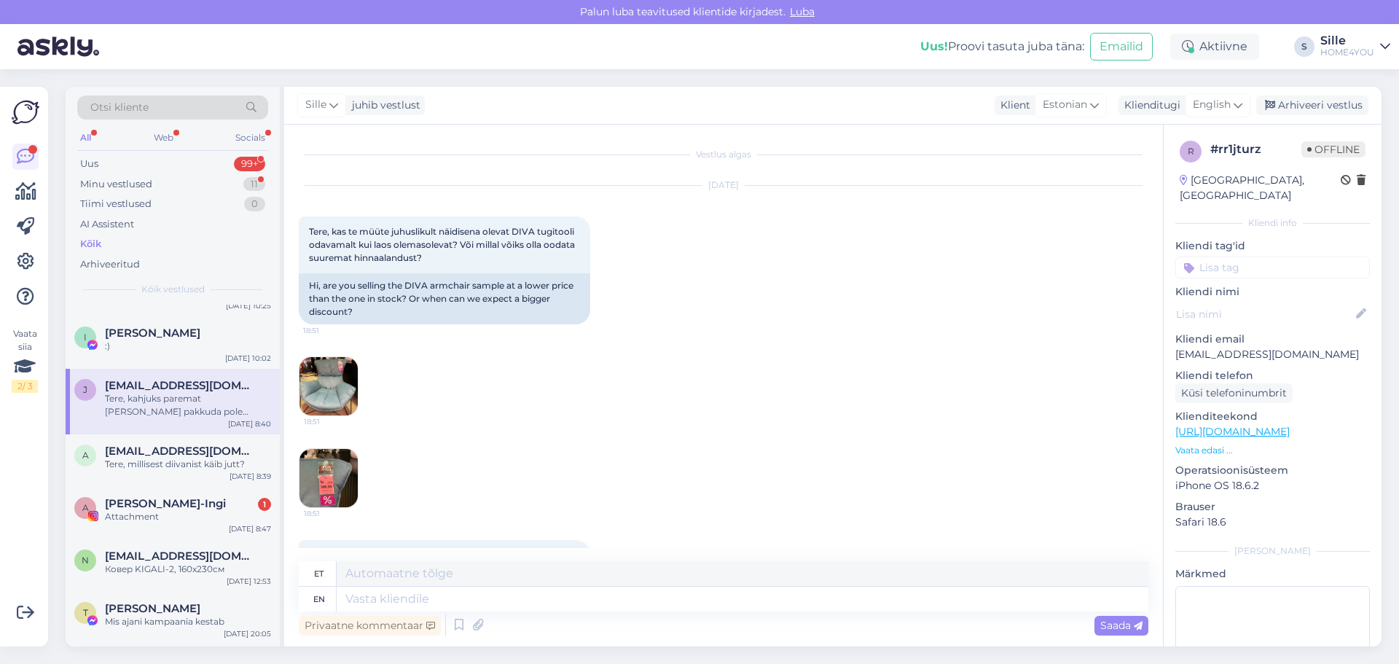
scroll to position [194, 0]
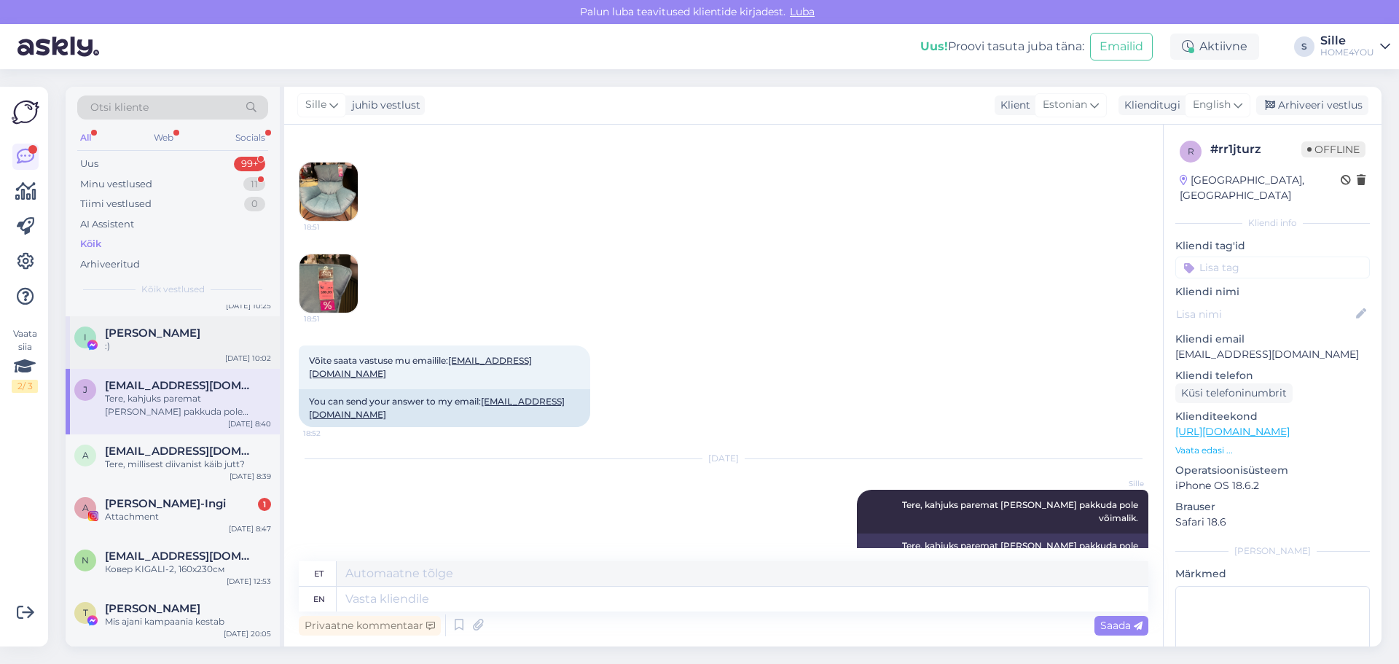
click at [160, 339] on span "[PERSON_NAME]" at bounding box center [152, 332] width 95 height 13
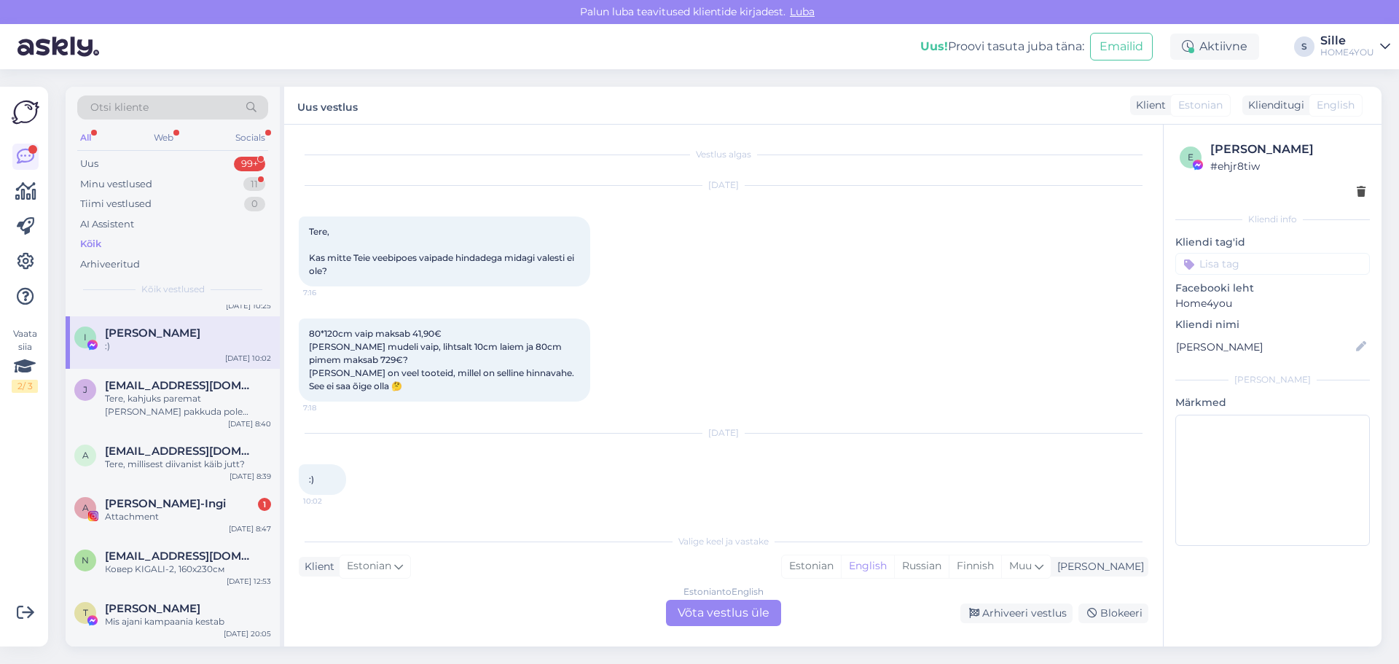
click at [97, 235] on div "Kõik" at bounding box center [172, 244] width 191 height 20
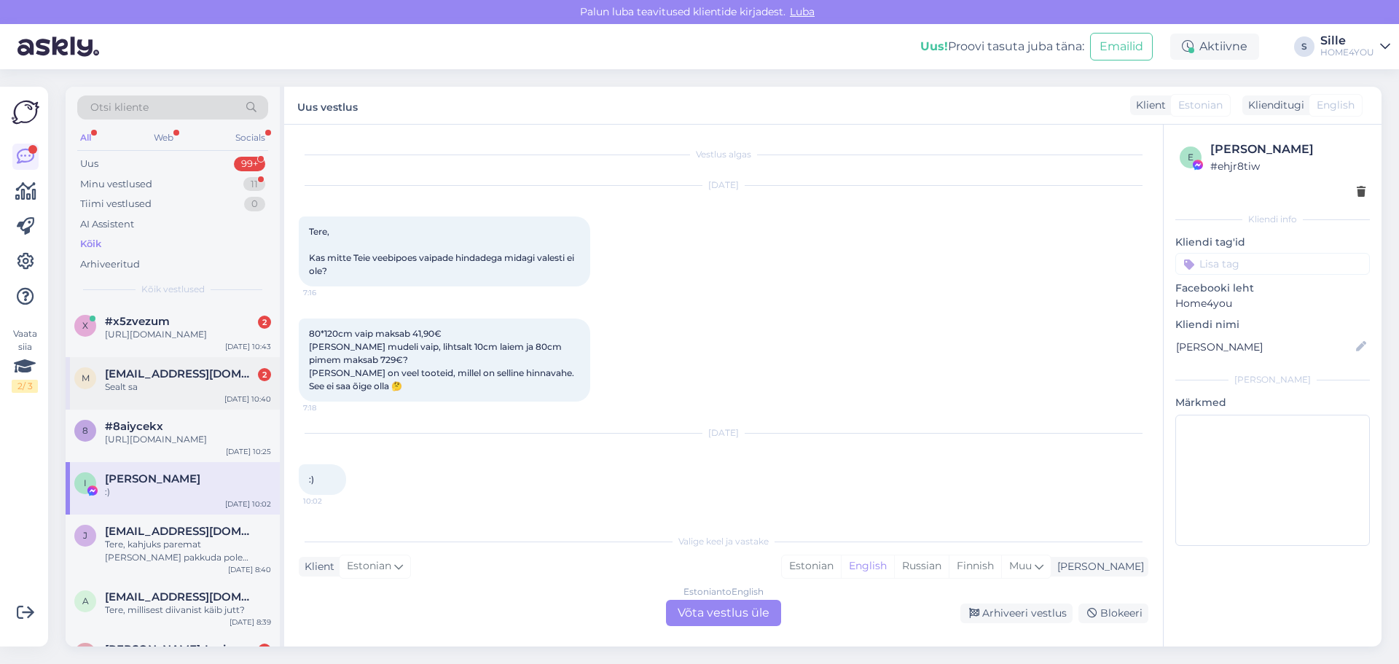
click at [175, 380] on span "[EMAIL_ADDRESS][DOMAIN_NAME]" at bounding box center [181, 373] width 152 height 13
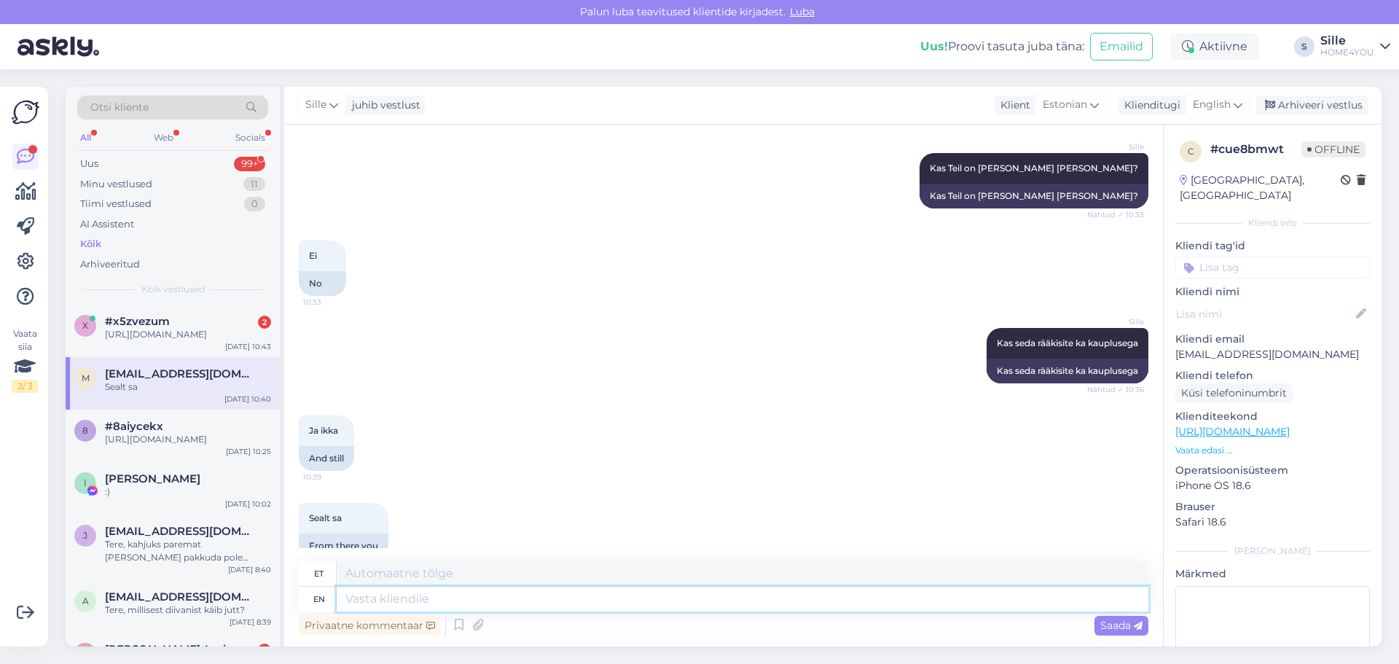
click at [430, 604] on textarea at bounding box center [742, 598] width 811 height 25
type textarea "kui"
type textarea "k"
type textarea "Tegelikult"
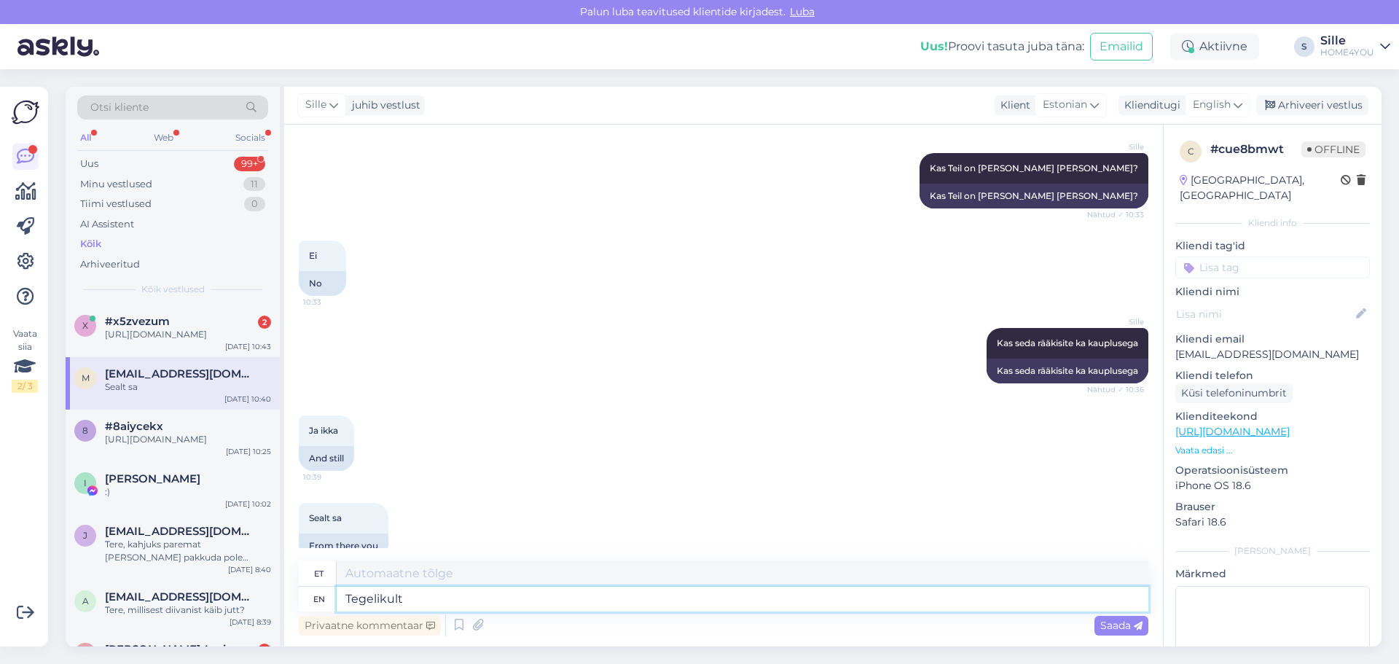
type textarea "Tegelikult"
type textarea "Tegelikult on j"
type textarea "Tegelikult on"
type textarea "Tegelikult on nii j"
type textarea "Tegelikult on nii"
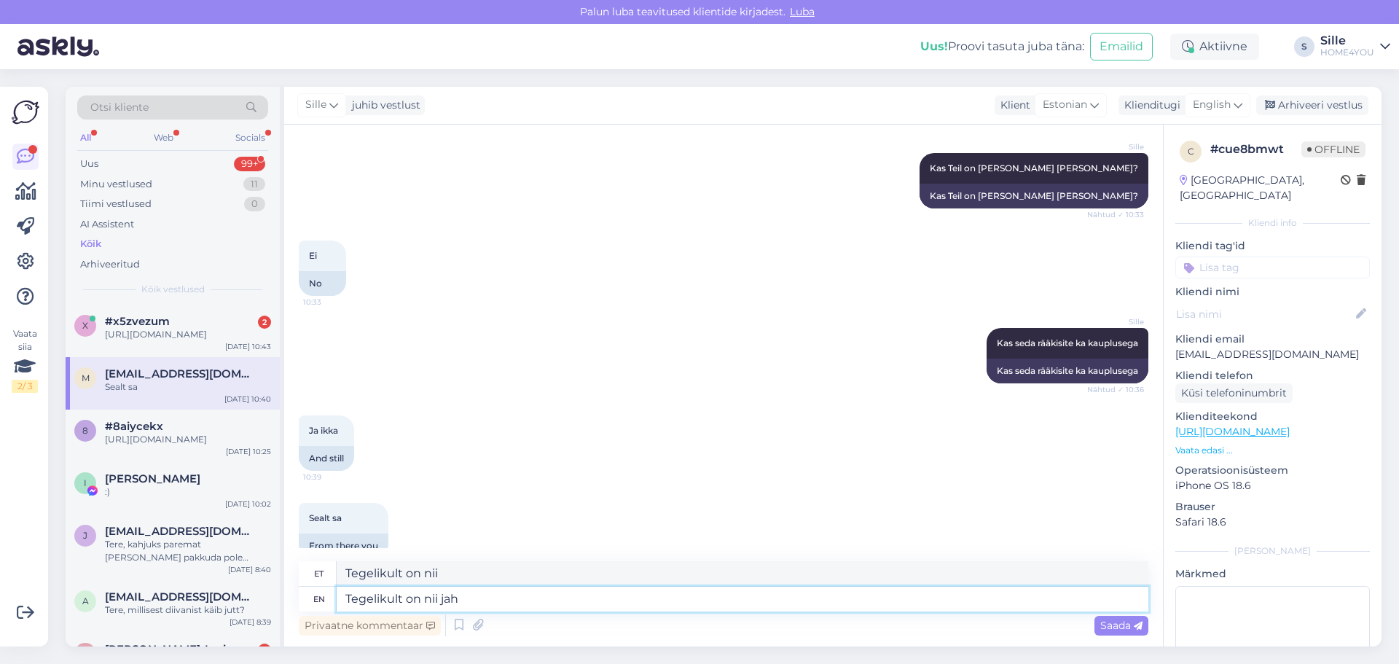
type textarea "Tegelikult on nii jah"
type textarea "Tegelikult on nii jah kauplus"
type textarea "Tegelikult on nii jah kauplus [PERSON_NAME]"
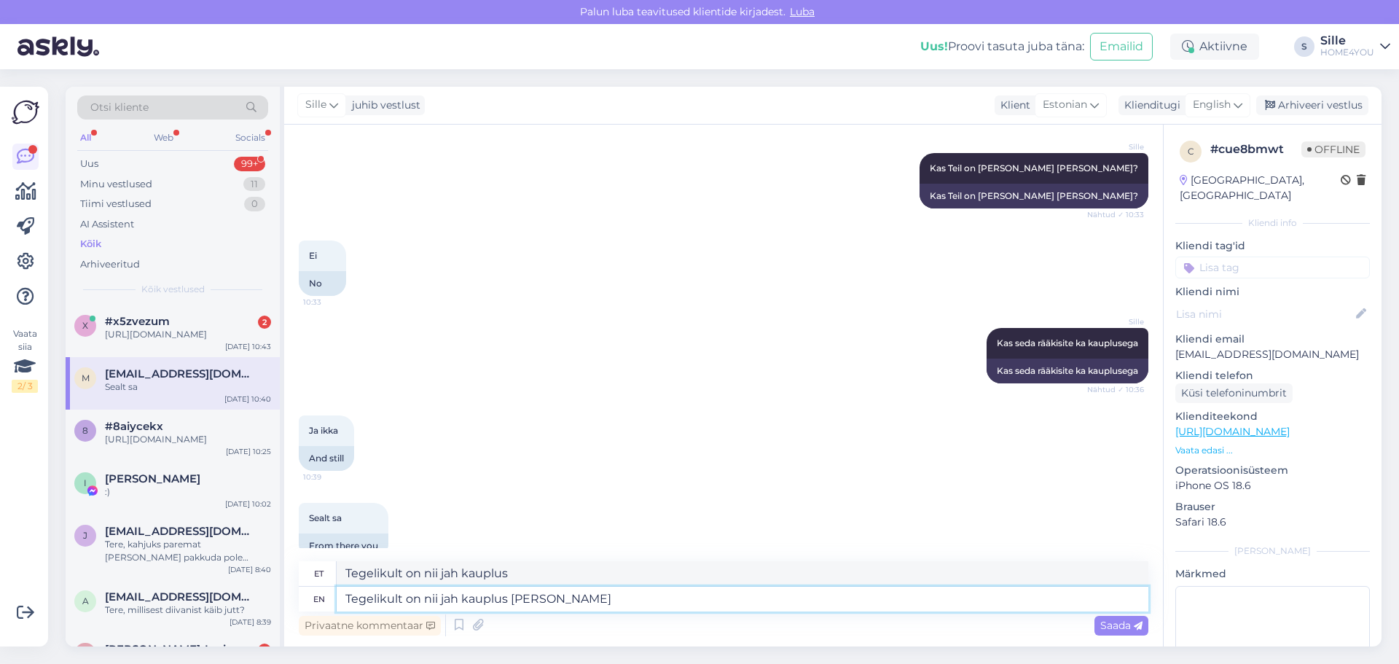
type textarea "Tegelikult on nii jah kauplus [PERSON_NAME]"
type textarea "Tegelikult on nii jah kauplus [PERSON_NAME] tagasi ei"
type textarea "Tegelikult on nii jah kauplus [PERSON_NAME] tagasi [PERSON_NAME]"
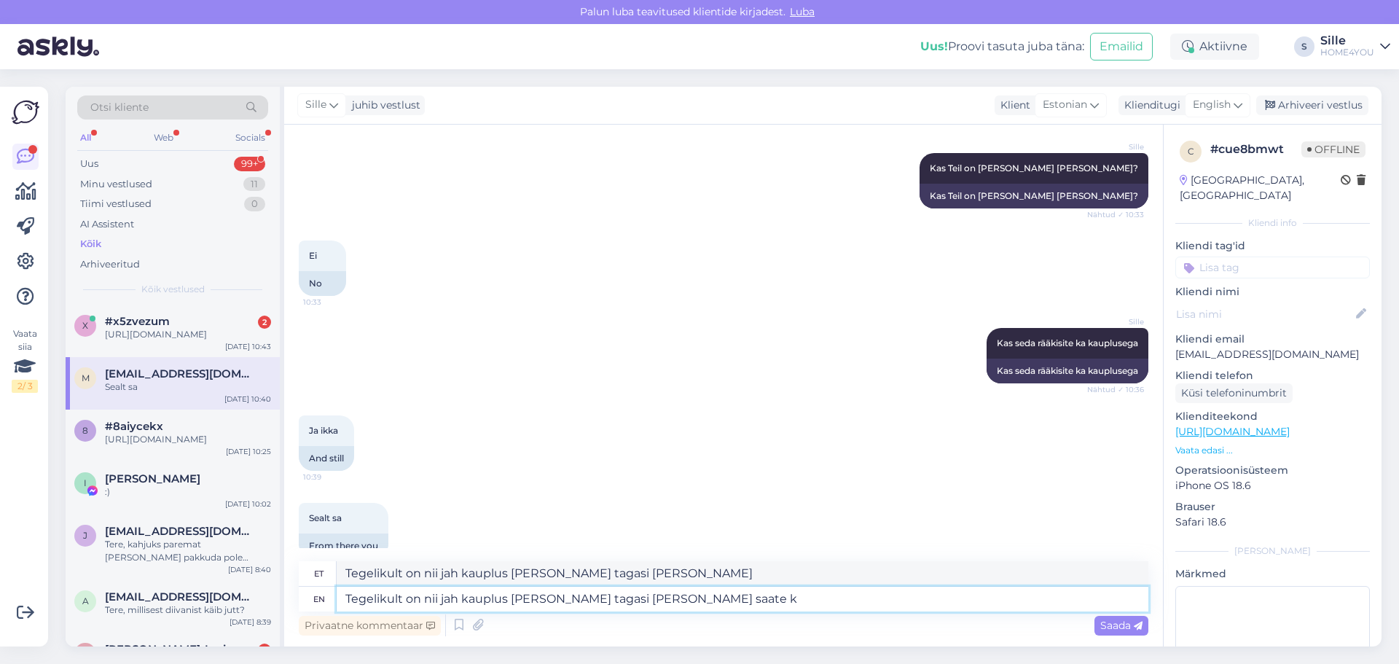
type textarea "Tegelikult on nii jah kauplus [PERSON_NAME] tagasi [PERSON_NAME] saate ka"
type textarea "Tegelikult on nii jah kauplus [PERSON_NAME] tagasi [PERSON_NAME] saate"
type textarea "Tegelikult on nii jah kauplus [PERSON_NAME] tagasi [PERSON_NAME] saate kauba"
type textarea "Tegelikult on nii jah kauplus [PERSON_NAME] tagasi [PERSON_NAME] saate kauba va…"
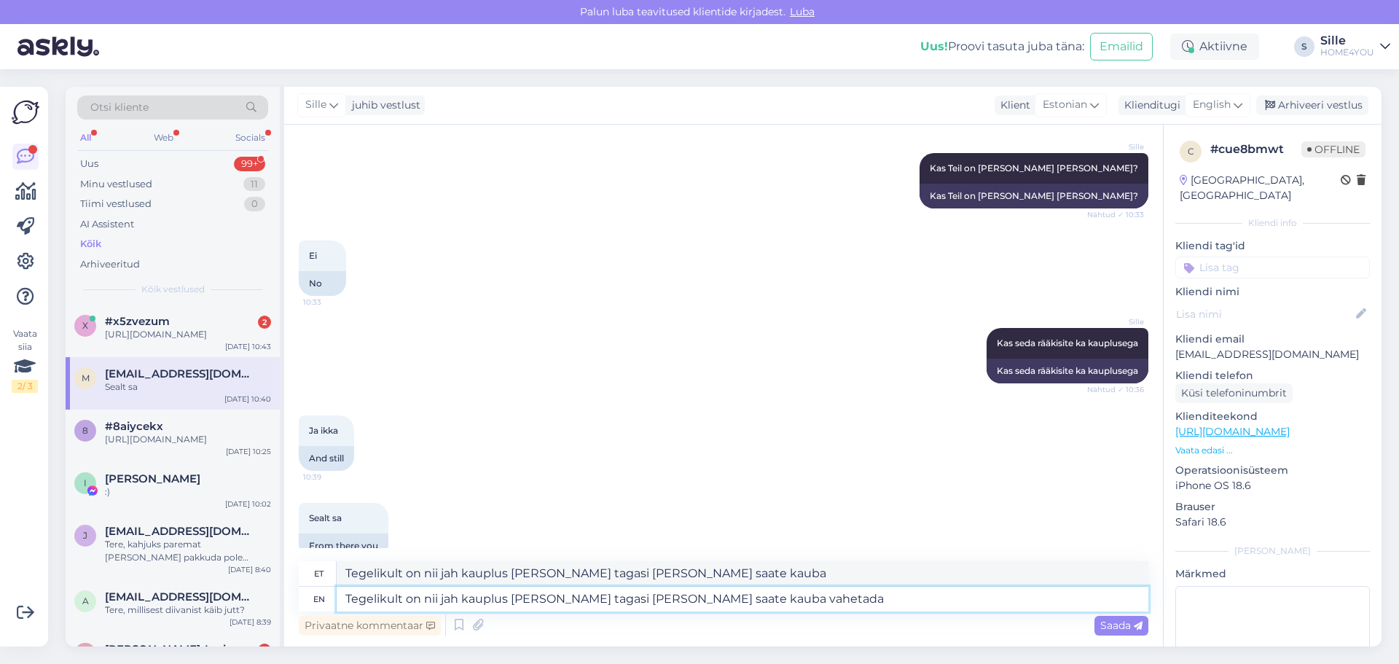
type textarea "Tegelikult on nii jah kauplus [PERSON_NAME] tagasi [PERSON_NAME] saate kauba va…"
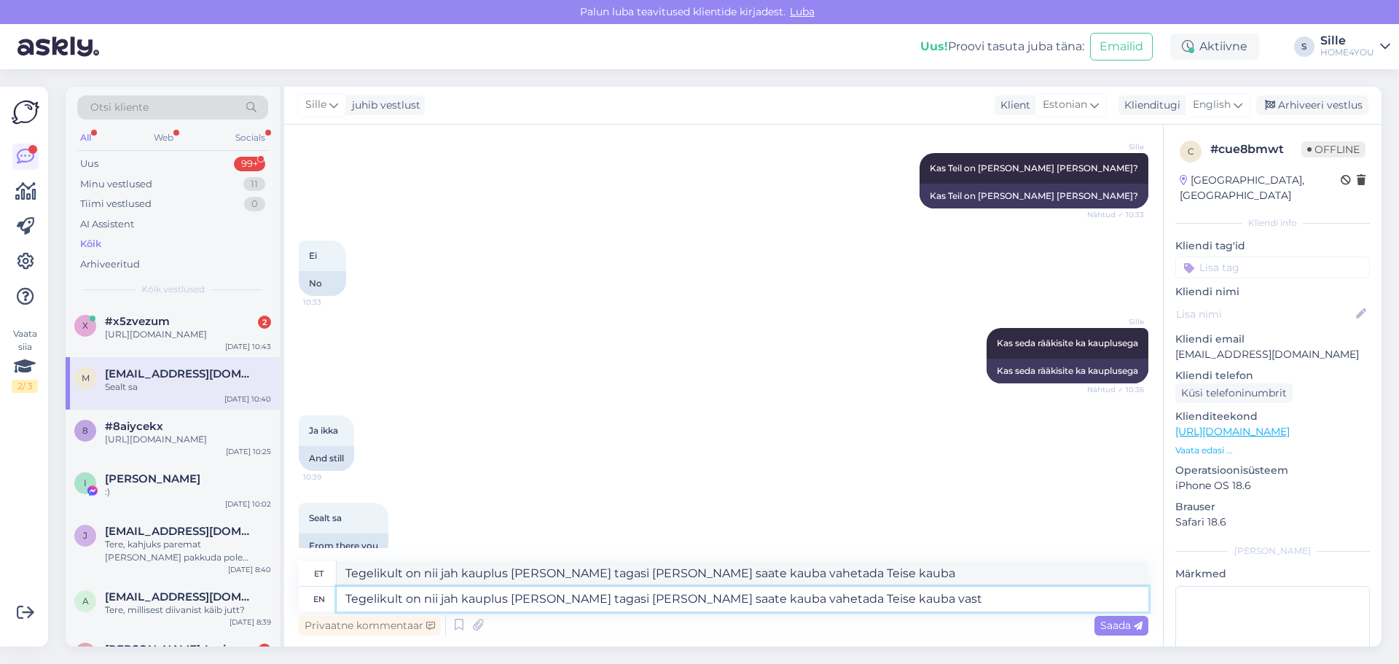
type textarea "Tegelikult on nii jah kauplus [PERSON_NAME] tagasi [PERSON_NAME] saate kauba va…"
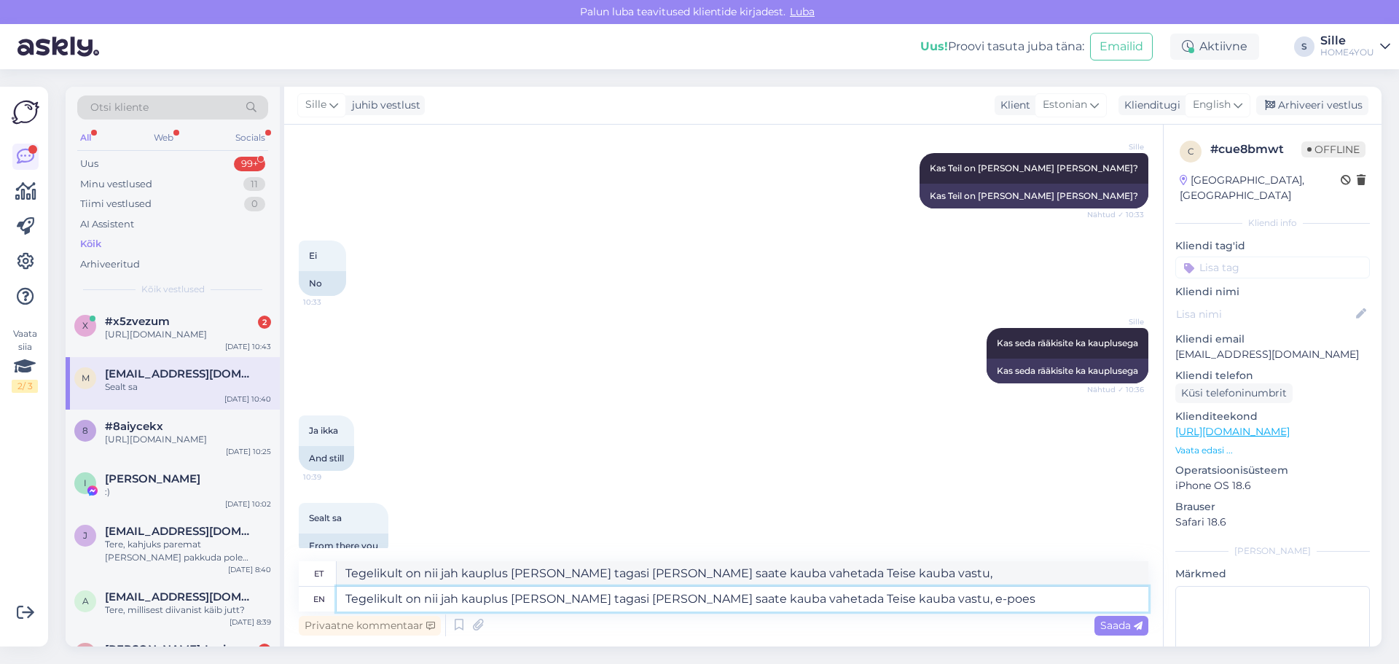
type textarea "Tegelikult on nii jah kauplus [PERSON_NAME] tagasi [PERSON_NAME] saate kauba va…"
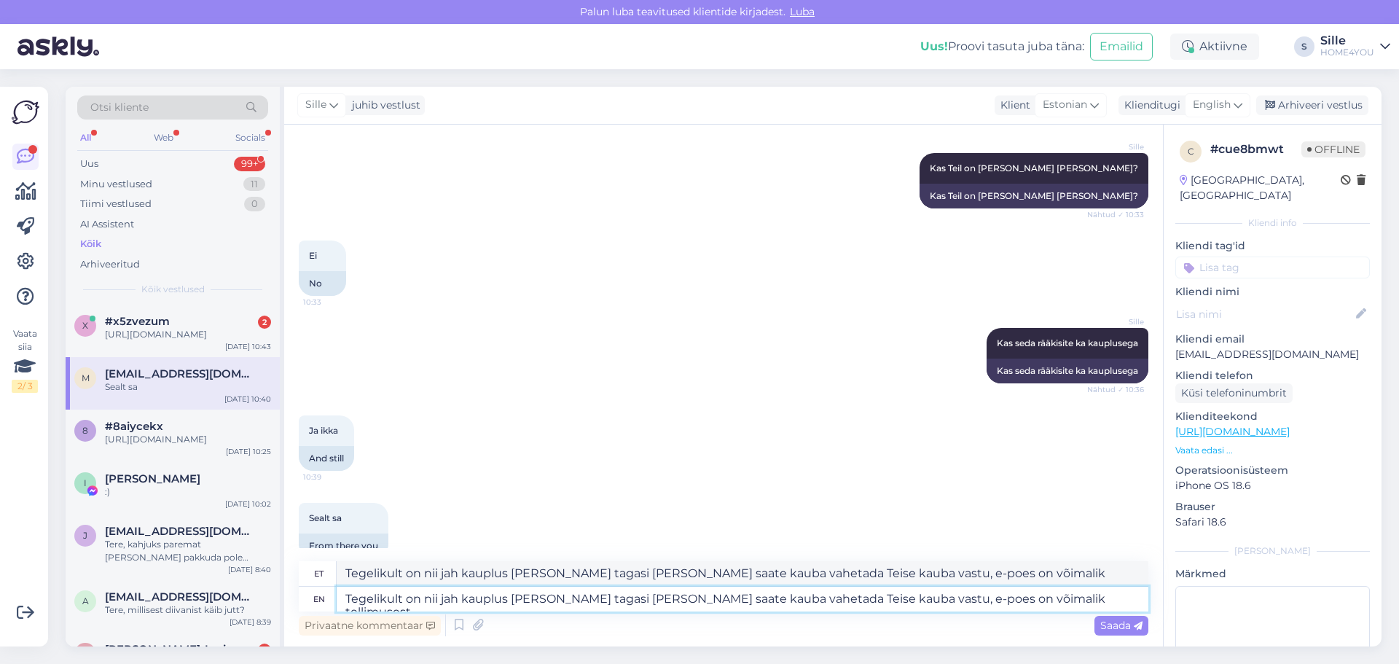
type textarea "Tegelikult on nii jah kauplus [PERSON_NAME] tagasi [PERSON_NAME] saate kauba va…"
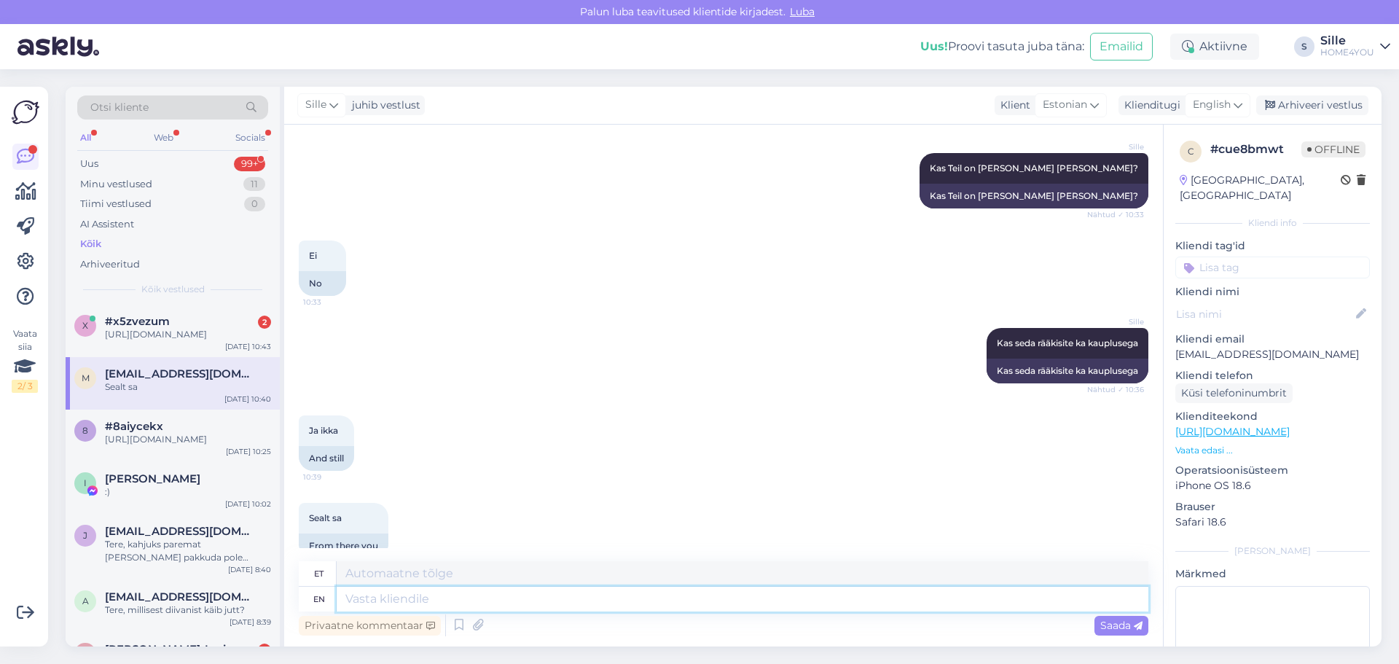
scroll to position [732, 0]
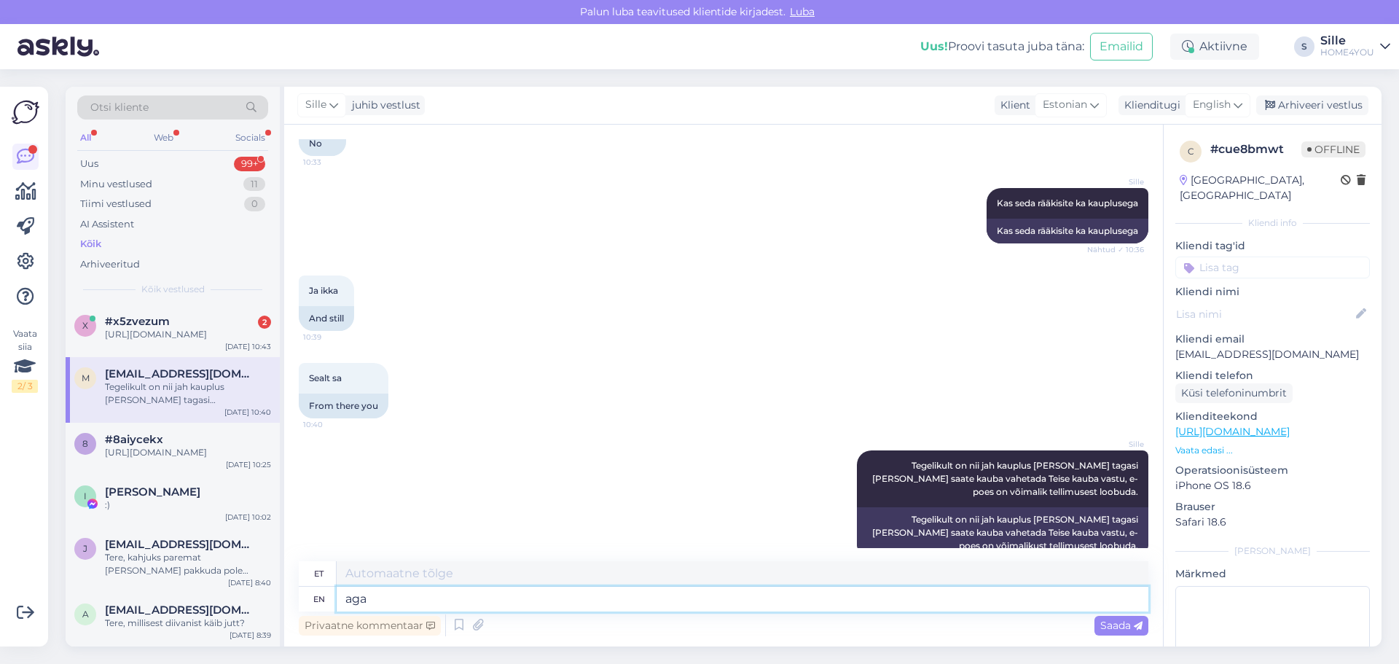
type textarea "aga"
type textarea "aga kuna"
type textarea "aga kuna Teil ka"
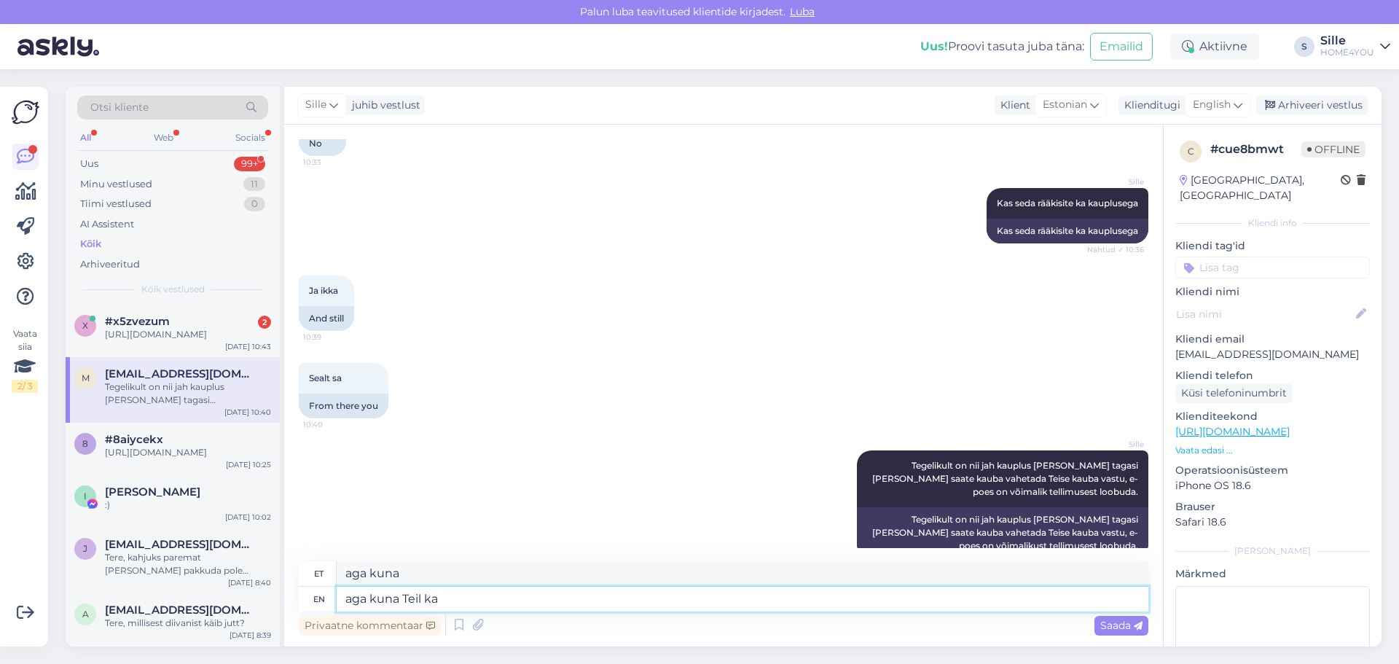
type textarea "aga kuna Teil"
type textarea "aga kuna Teil [PERSON_NAME] a"
type textarea "aga kuna Teil [PERSON_NAME]"
type textarea "aga kuna Teil [PERSON_NAME] [PERSON_NAME] v"
type textarea "aga kuna Teil [PERSON_NAME] [PERSON_NAME]"
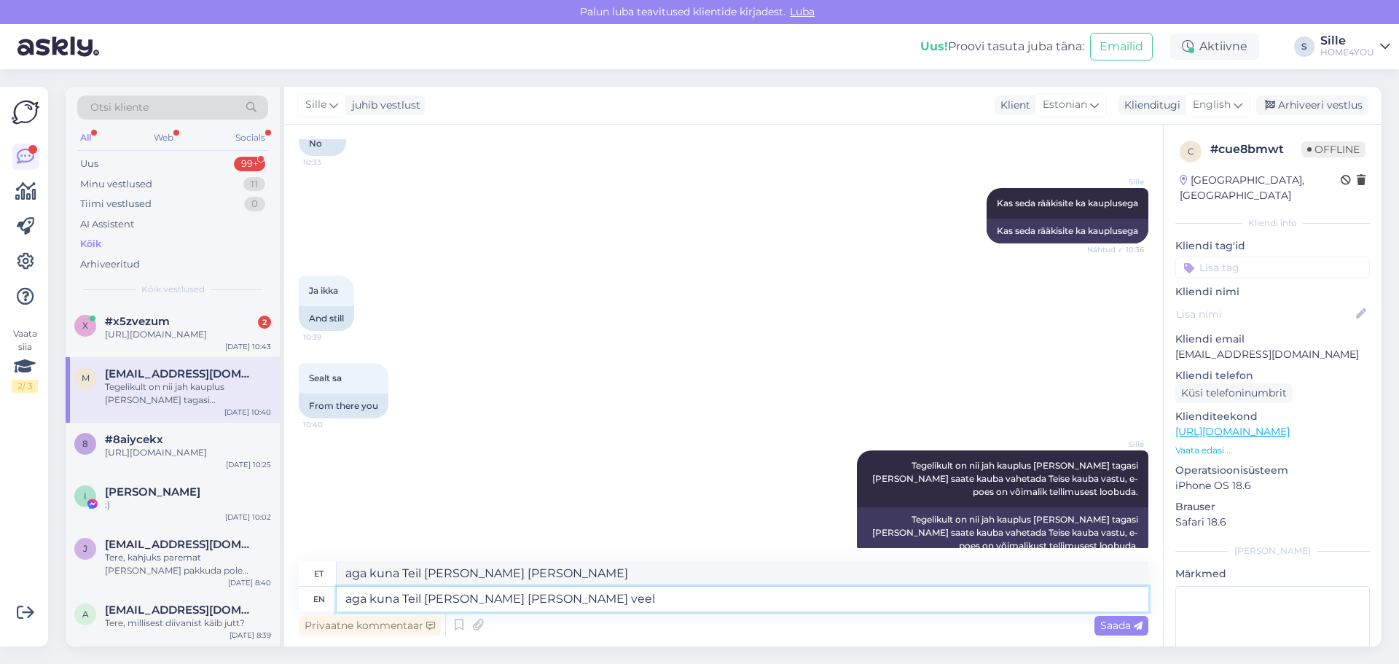
type textarea "aga kuna Teil [PERSON_NAME] [PERSON_NAME] veel p"
type textarea "aga kuna Teil [PERSON_NAME] [PERSON_NAME] veel"
type textarea "aga kuna Teil [PERSON_NAME] [PERSON_NAME] veel pole"
type textarea "aga kuna teil [PERSON_NAME] [PERSON_NAME] veel pole"
type textarea "aga kuna Teil [PERSON_NAME] [PERSON_NAME] veel pole,"
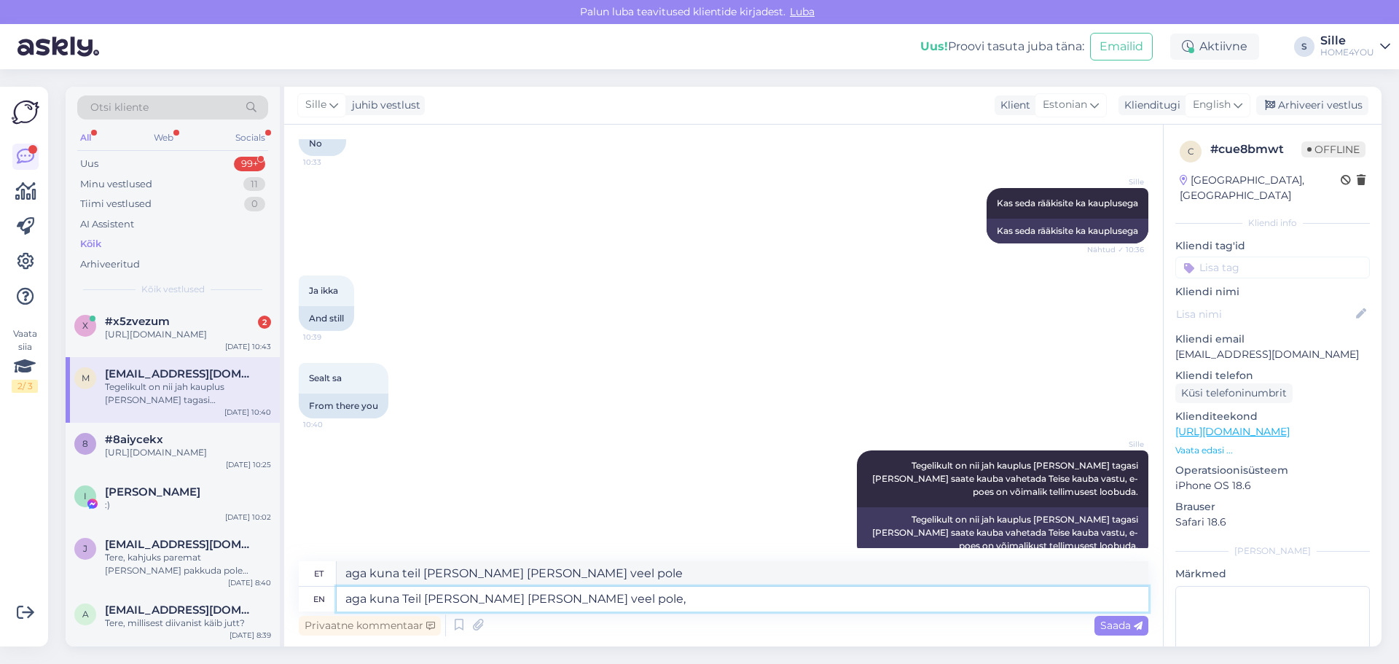
type textarea "aga kuna teil [PERSON_NAME] [PERSON_NAME] veel pole,"
type textarea "aga kuna Teil [PERSON_NAME] [PERSON_NAME] veel pole"
type textarea "aga kuna teil [PERSON_NAME] [PERSON_NAME] veel pole"
type textarea "aga kuna Teil [PERSON_NAME] [PERSON_NAME] veel pol"
type textarea "aga kuna teil [PERSON_NAME] [PERSON_NAME] veel pol"
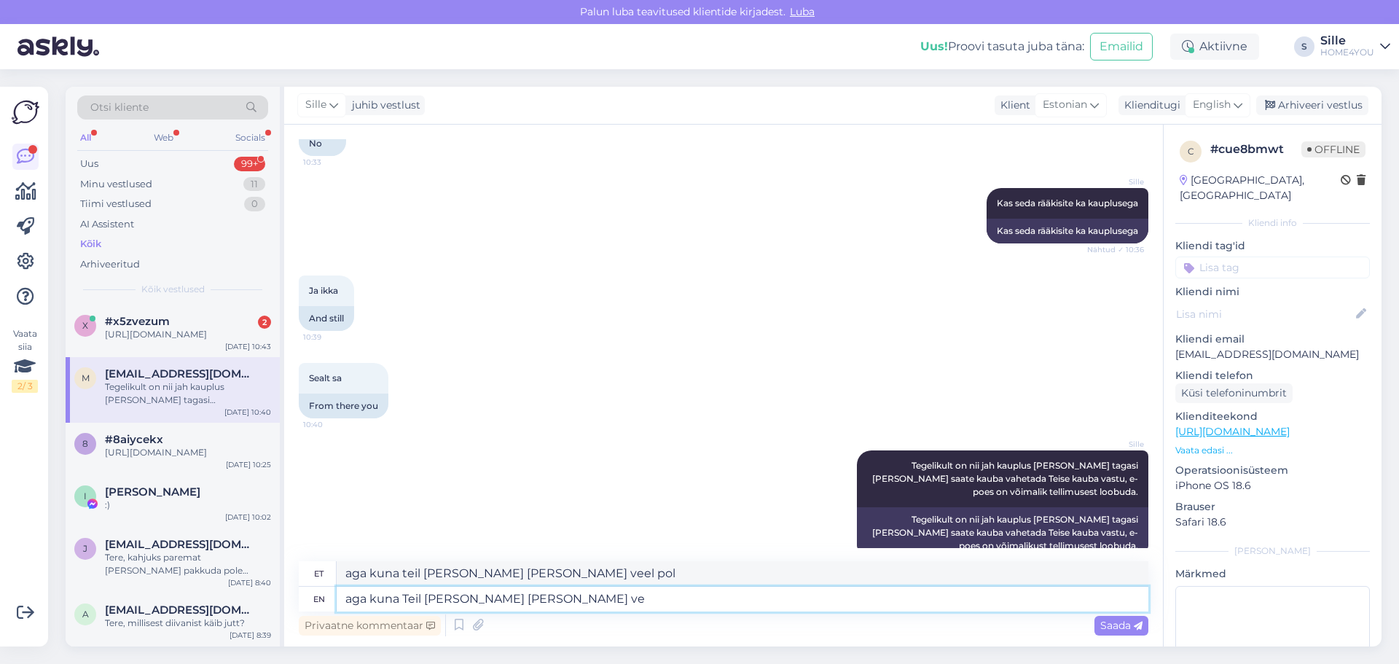
type textarea "aga kuna Teil [PERSON_NAME] [PERSON_NAME] v"
type textarea "aga kuna Teil [PERSON_NAME] [PERSON_NAME] veel"
type textarea "aga kuna Teil kau"
type textarea "aga kuna Teil [PERSON_NAME] [PERSON_NAME]"
type textarea "aga kuna Teil ka"
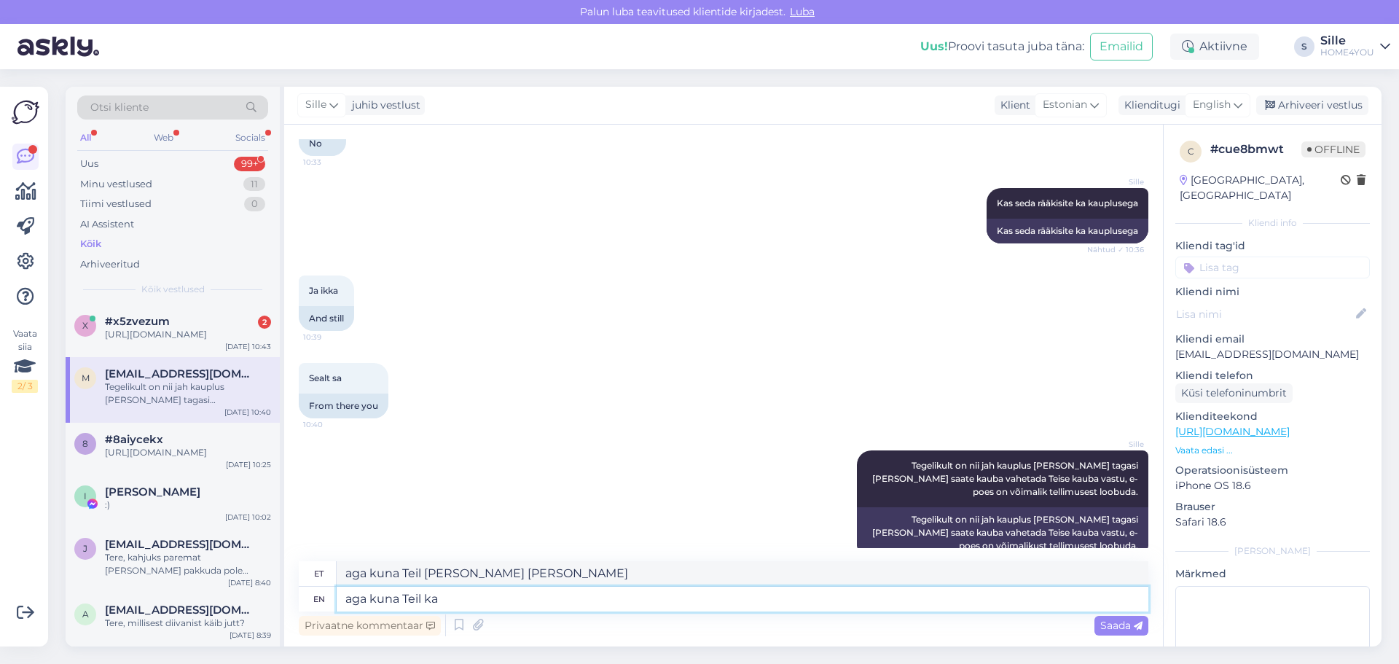
type textarea "aga kuna Teil [PERSON_NAME]"
type textarea "aga ku"
type textarea "aga kuna Teil"
type textarea "a"
type textarea "aga"
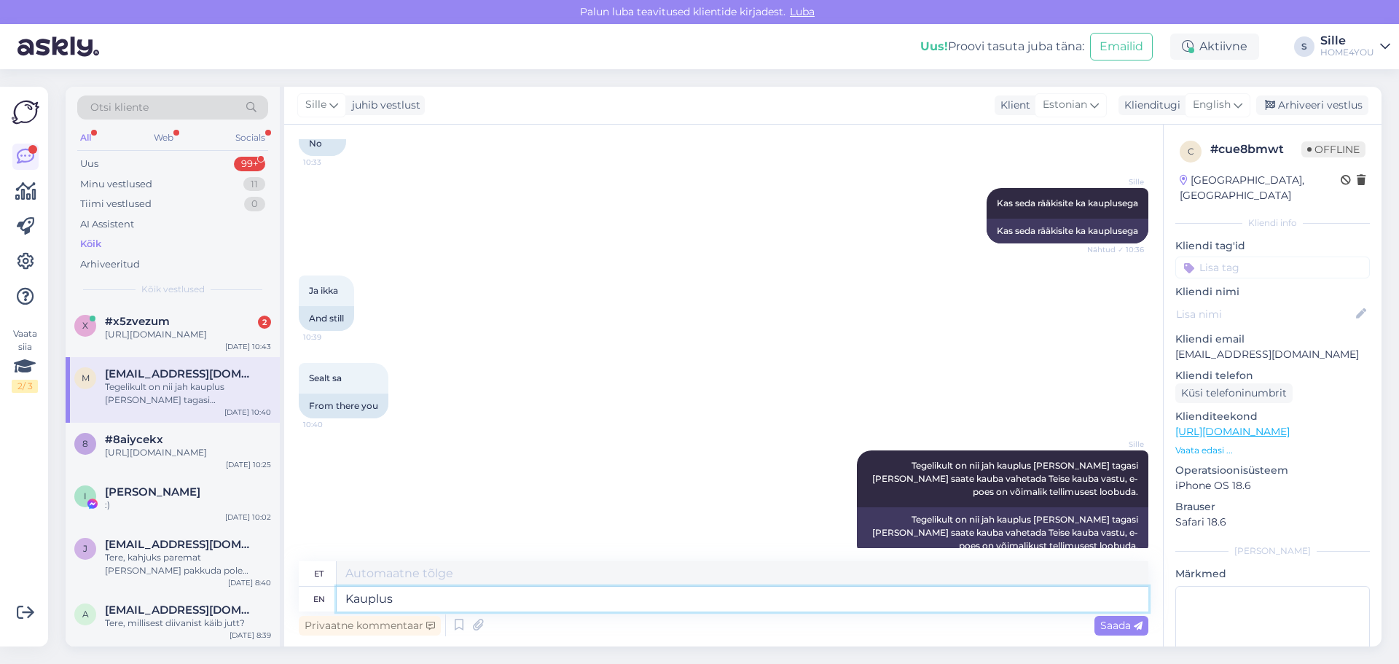
type textarea "Kauplus"
type textarea "Kauplus otsustab"
type textarea "Kauplus otsustab kuida s"
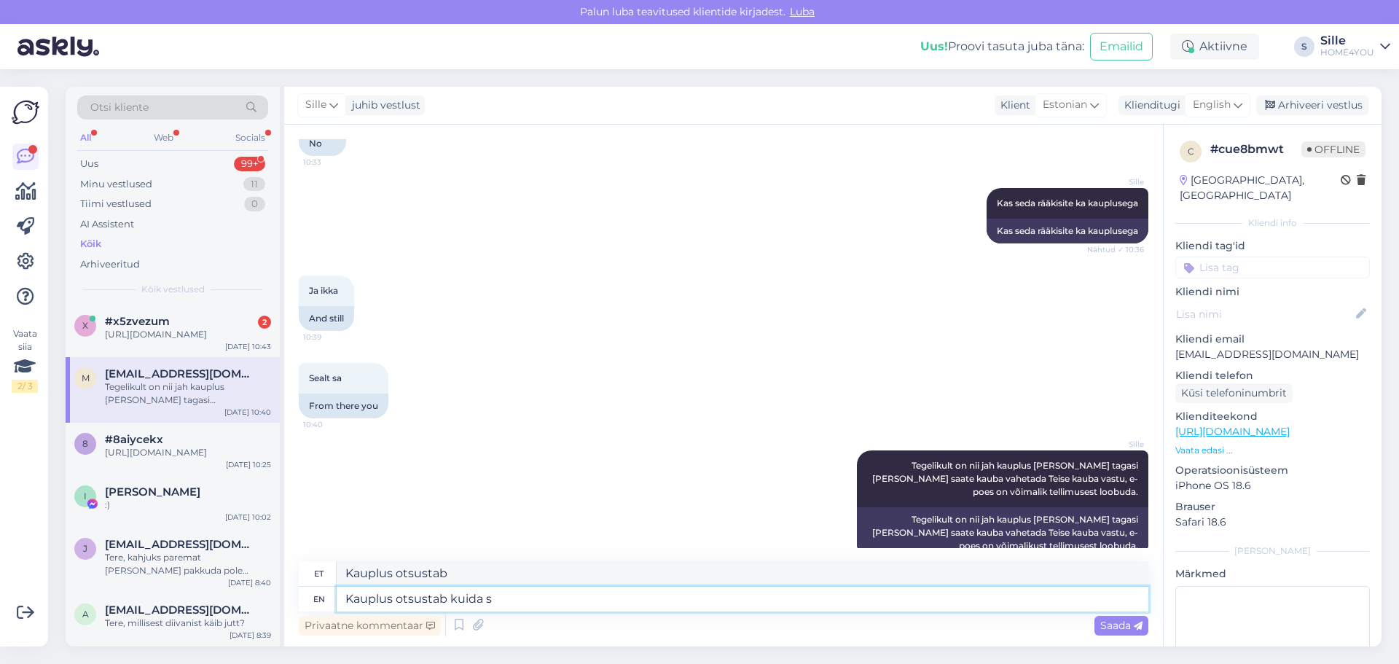
type textarea "Kauplus otsustab kuidas"
type textarea "Kauplus otsustab kuidas edasi"
type textarea "Kauplus otsustab kuidas edasi toimetada"
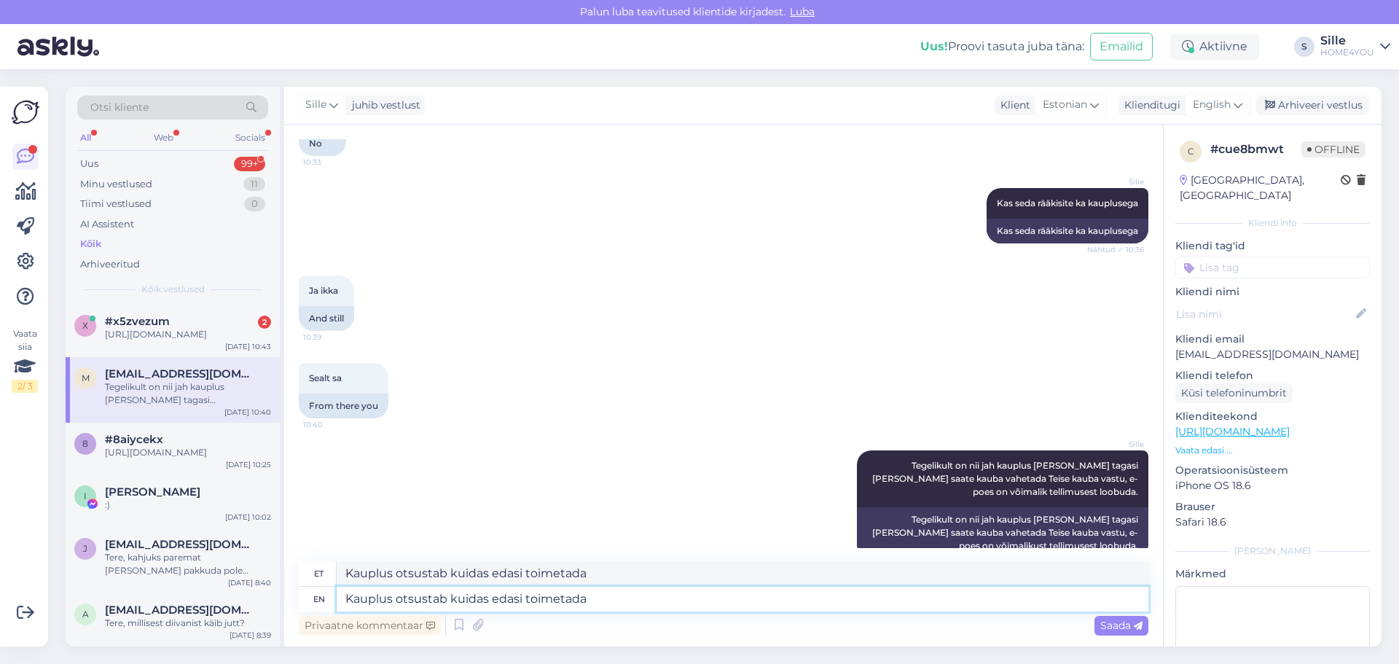
type textarea "Kauplus otsustab kuidas edasi toimetada."
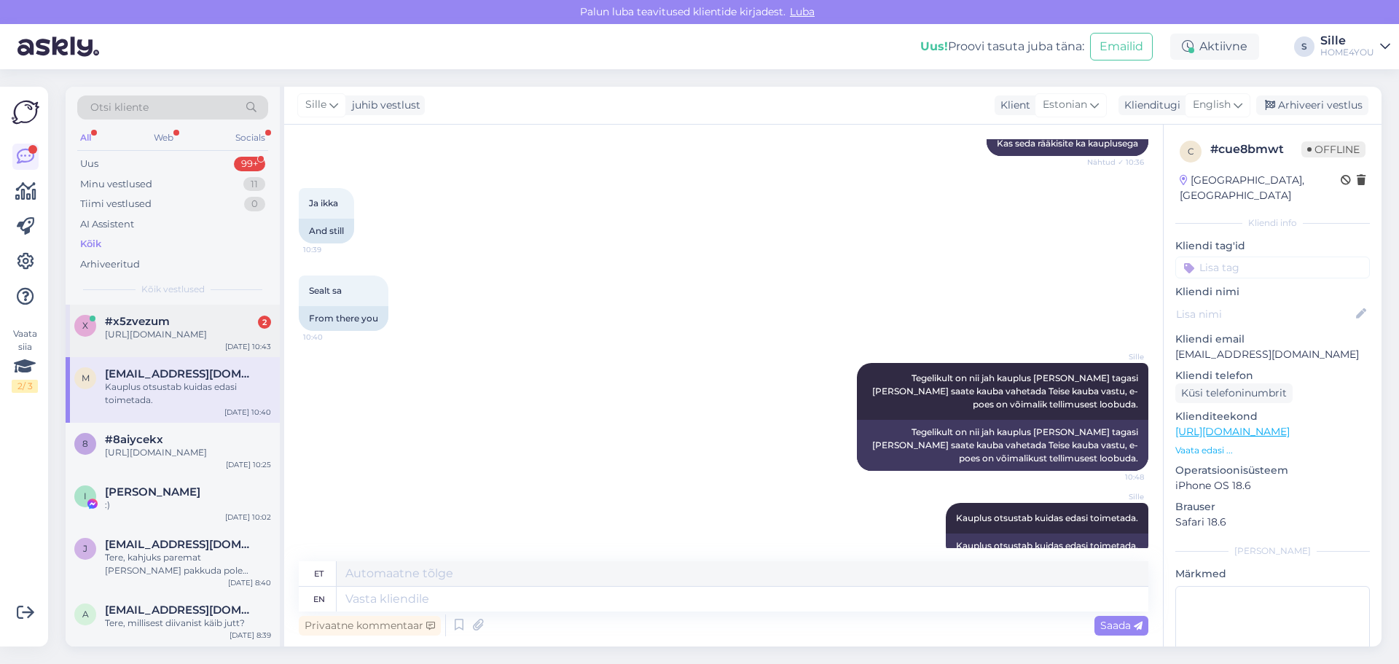
click at [148, 331] on div "[URL][DOMAIN_NAME]" at bounding box center [188, 334] width 166 height 13
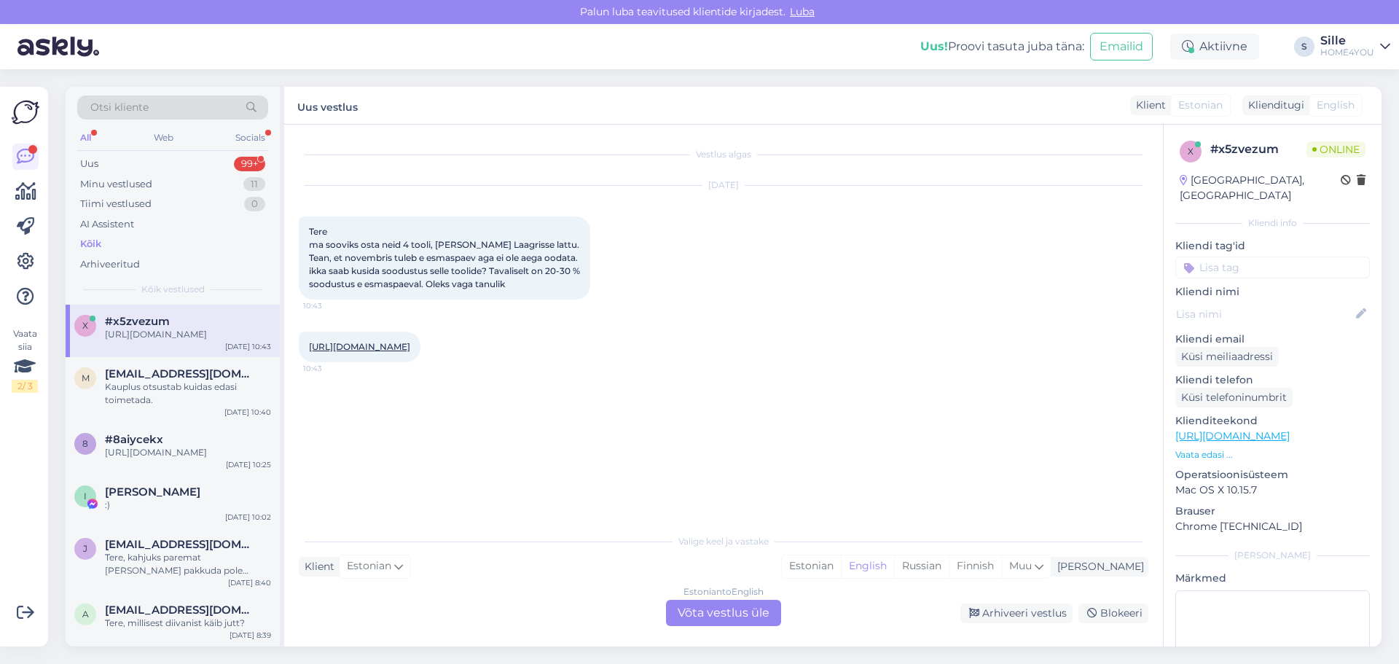
click at [410, 347] on link "[URL][DOMAIN_NAME]" at bounding box center [359, 346] width 101 height 11
click at [410, 346] on link "[URL][DOMAIN_NAME]" at bounding box center [359, 346] width 101 height 11
click at [739, 616] on div "Estonian to English Võta vestlus üle" at bounding box center [723, 613] width 115 height 26
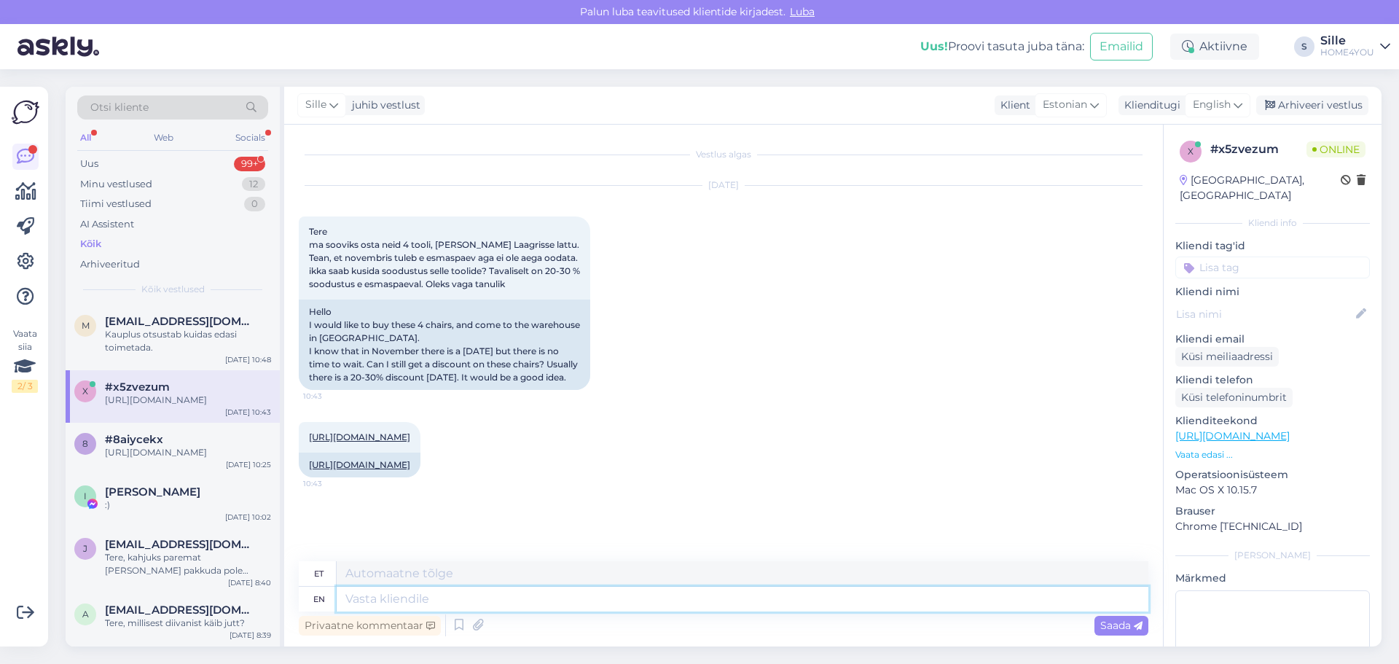
click at [552, 603] on textarea at bounding box center [742, 598] width 811 height 25
click at [539, 594] on textarea at bounding box center [742, 598] width 811 height 25
click at [1198, 98] on span "English" at bounding box center [1211, 105] width 38 height 16
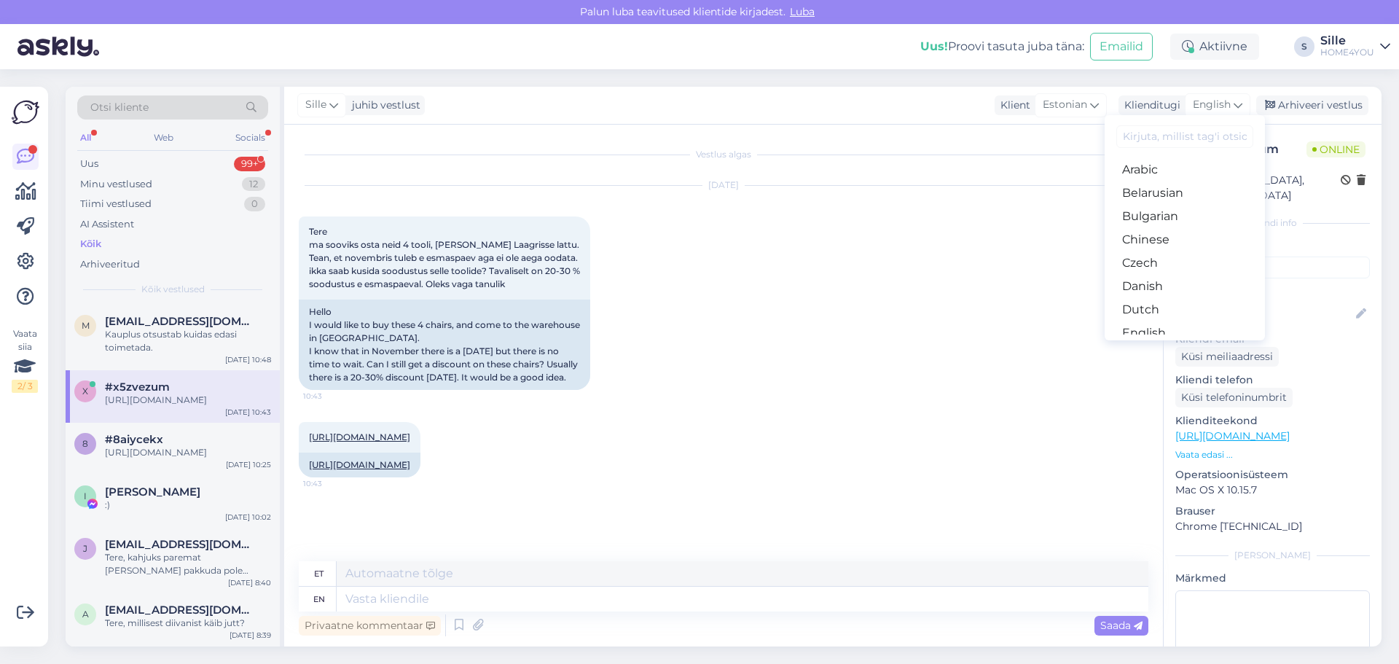
click at [1141, 345] on link "Estonian" at bounding box center [1184, 356] width 160 height 23
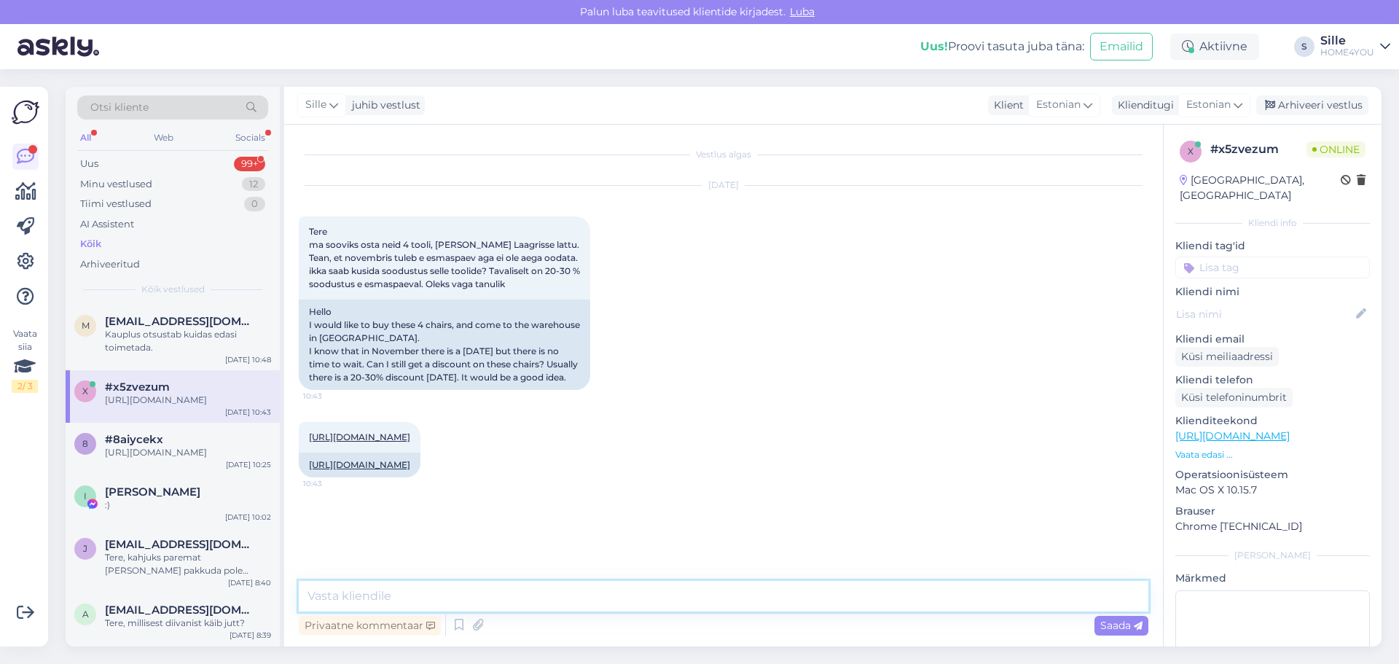
click at [682, 588] on textarea at bounding box center [723, 596] width 849 height 31
type textarea "Tere, saame pakkuda väljaspool kampaaniat -10% soodustust."
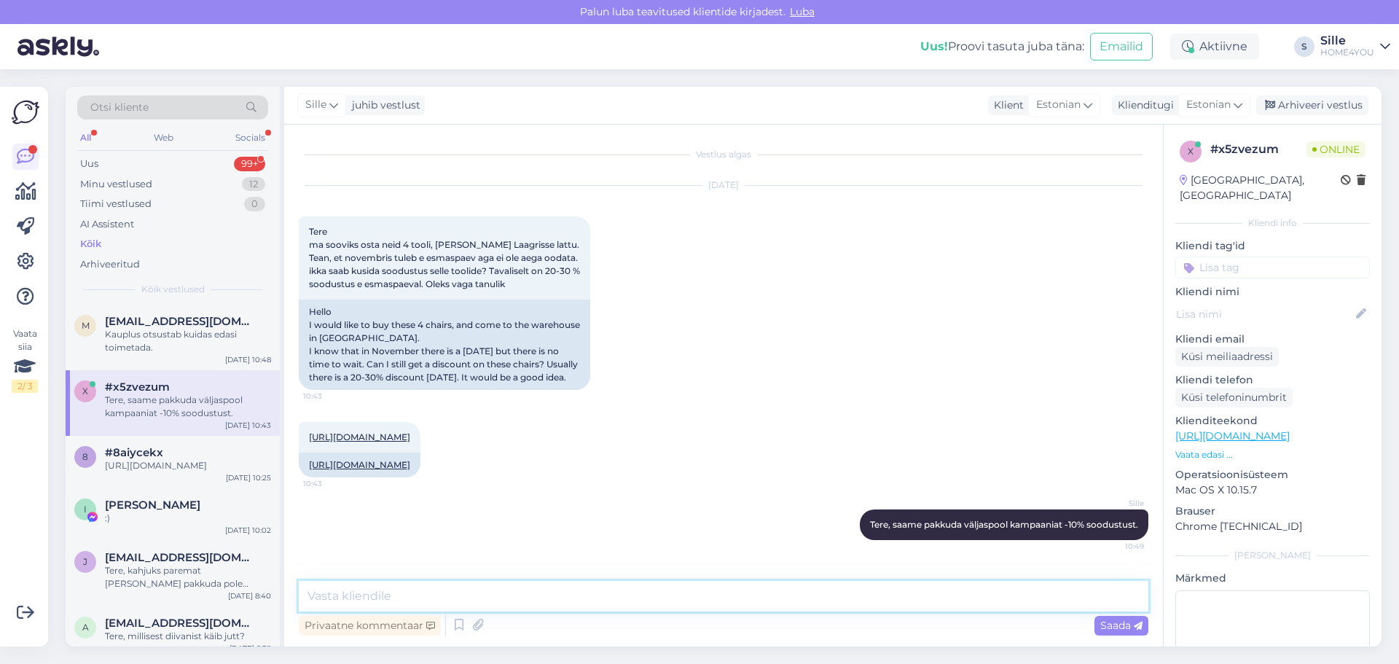
click at [677, 604] on textarea at bounding box center [723, 596] width 849 height 31
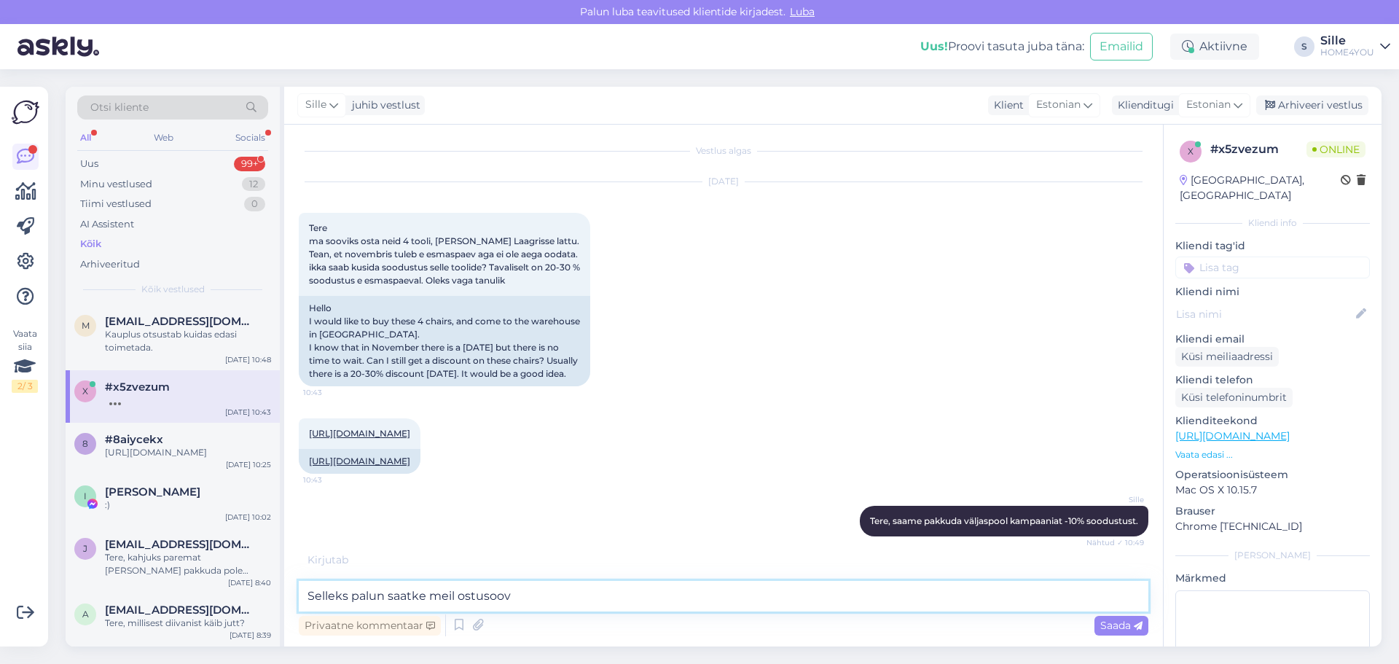
scroll to position [77, 0]
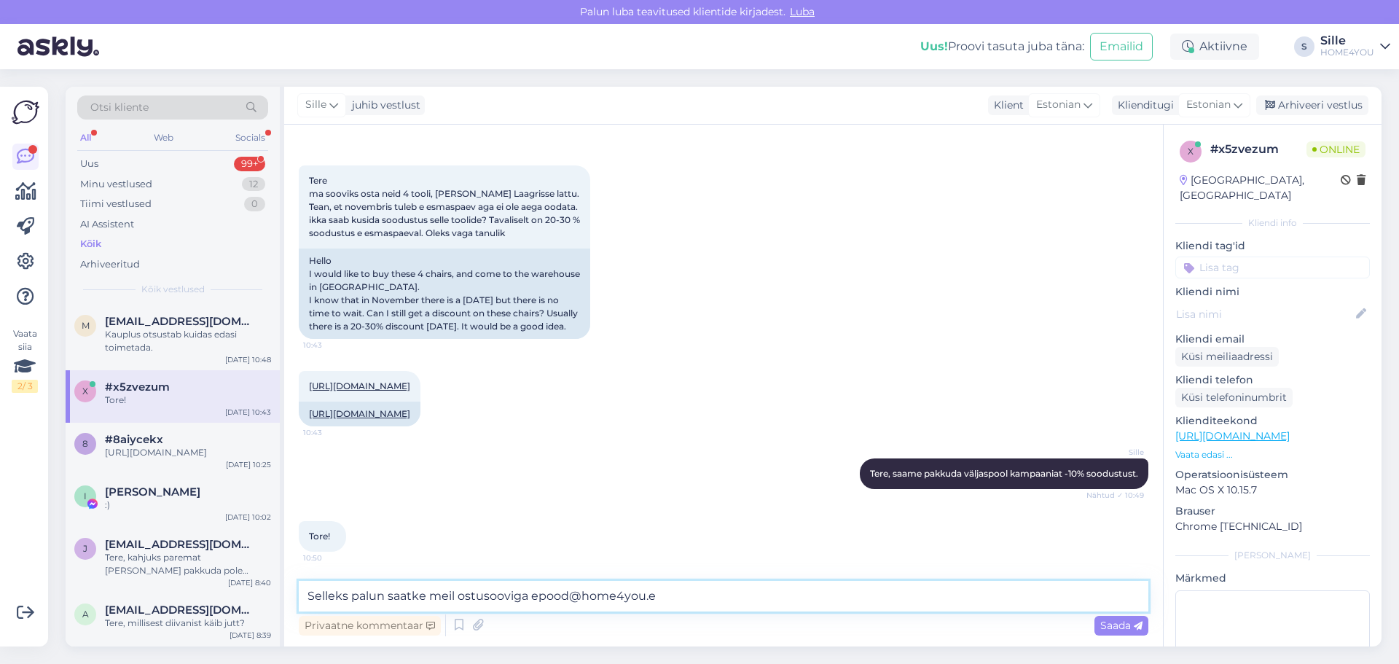
type textarea "Selleks palun saatke meil ostusooviga [EMAIL_ADDRESS][DOMAIN_NAME]"
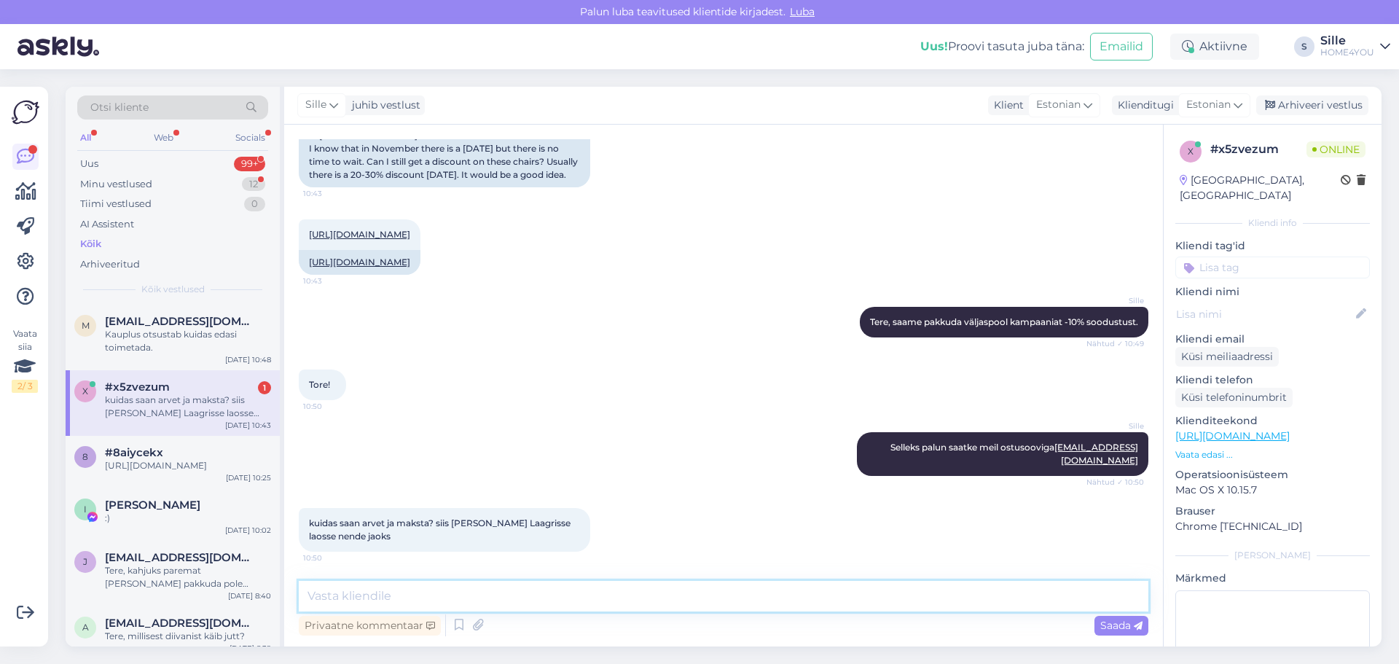
scroll to position [278, 0]
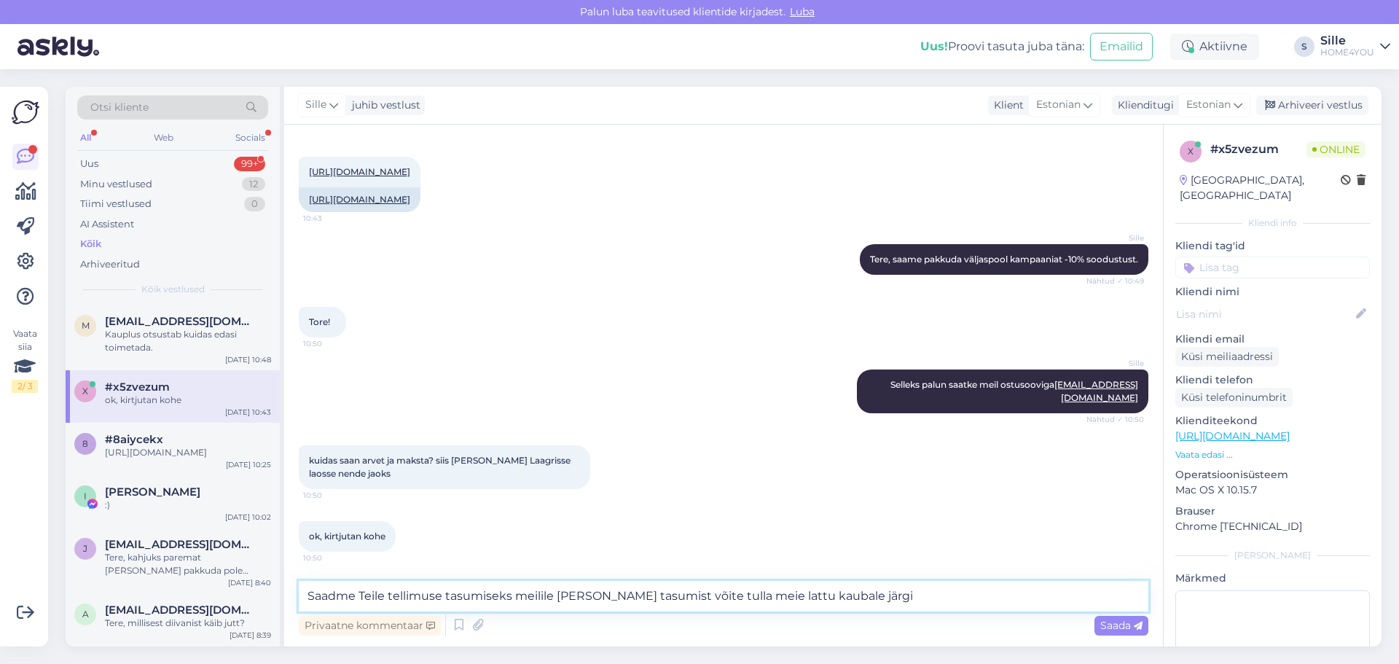
type textarea "Saadme Teile tellimuse tasumiseks meilile [PERSON_NAME] tasumist võite tulla me…"
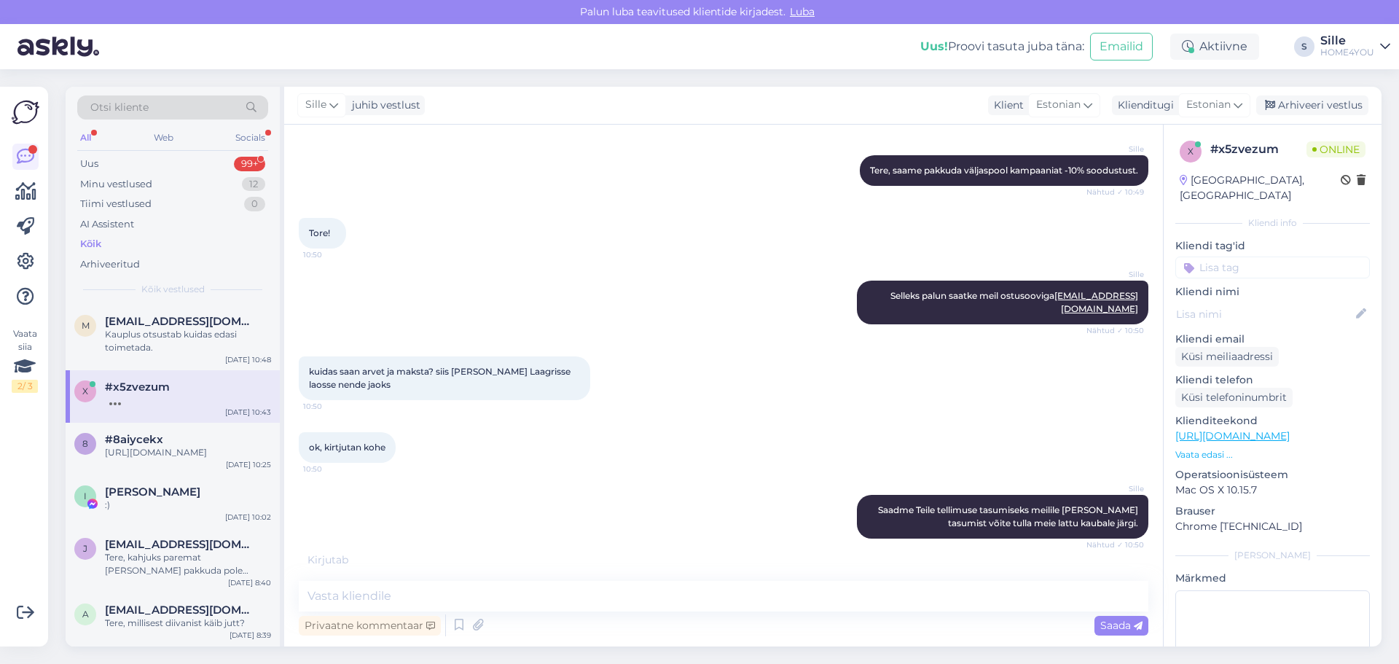
scroll to position [417, 0]
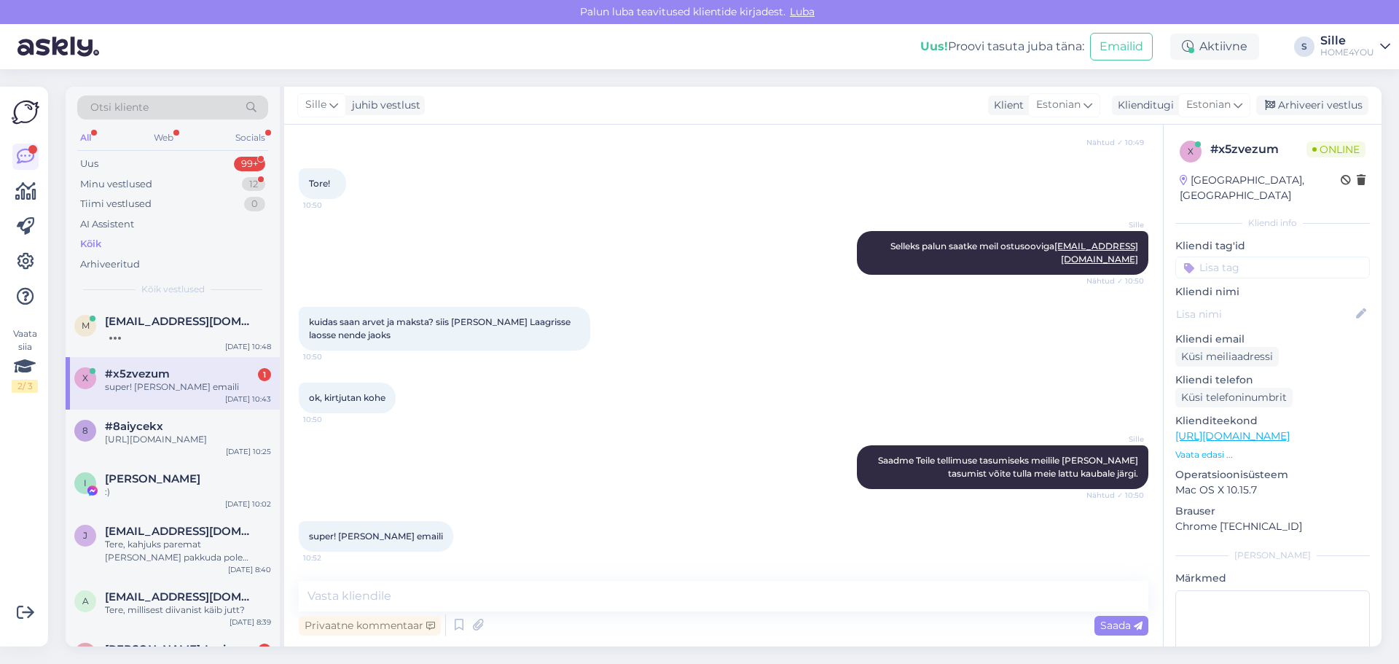
click at [205, 376] on div "#x5zvezum 1" at bounding box center [188, 373] width 166 height 13
click at [421, 585] on textarea at bounding box center [723, 596] width 849 height 31
type textarea "Tänan, vastame kohe."
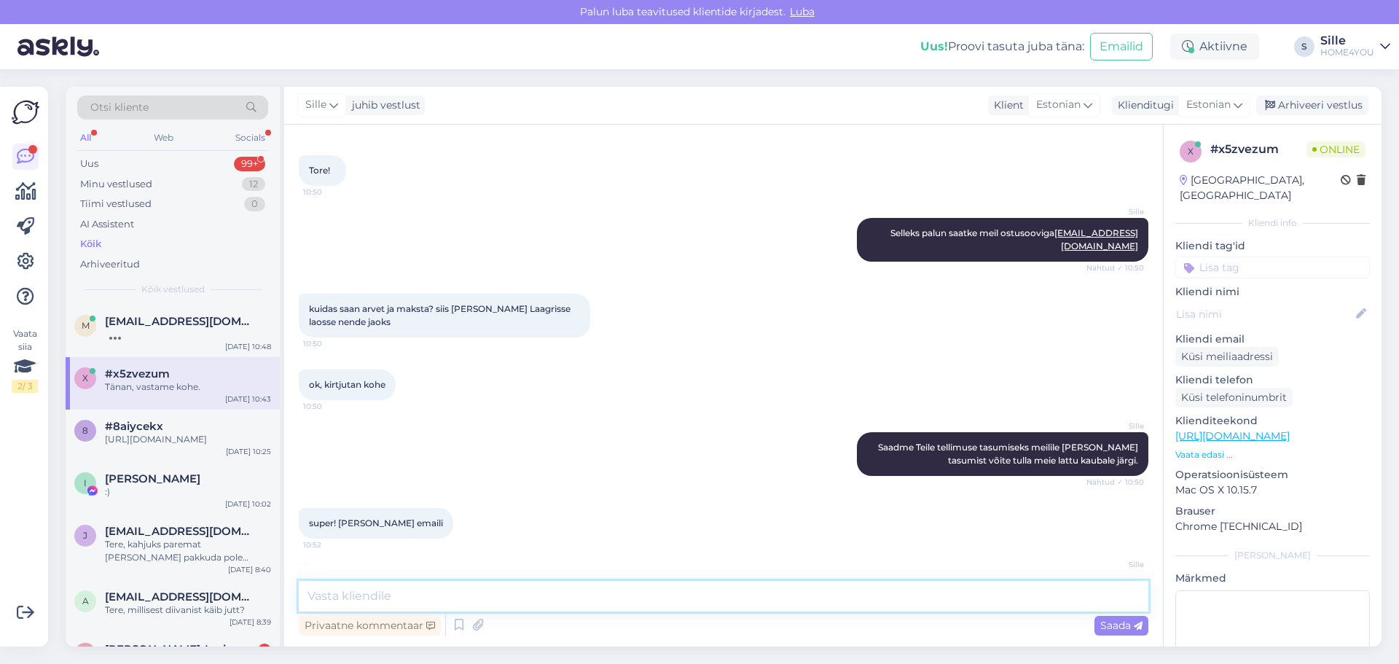
scroll to position [479, 0]
